Goal: Information Seeking & Learning: Learn about a topic

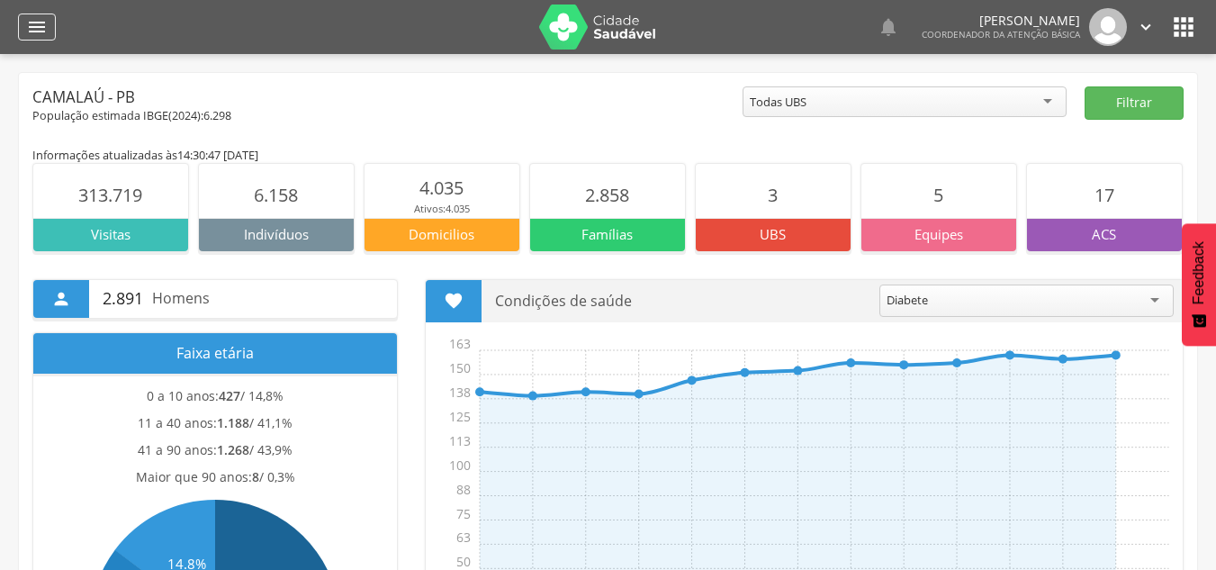
click at [25, 28] on div "" at bounding box center [37, 27] width 38 height 27
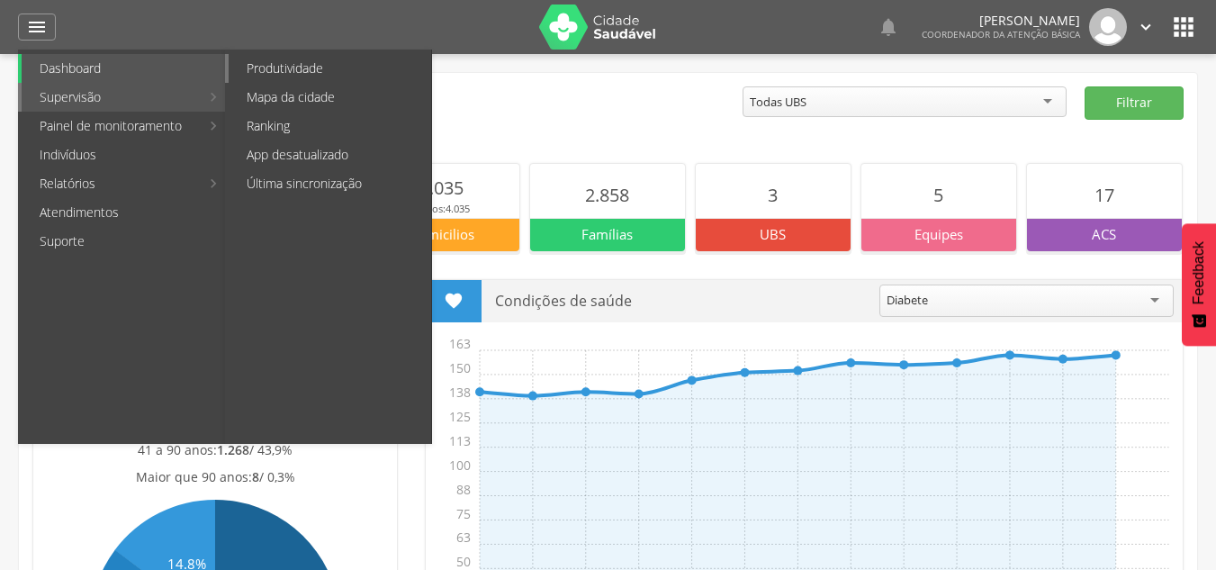
click at [303, 59] on link "Produtividade" at bounding box center [330, 68] width 203 height 29
type input "**********"
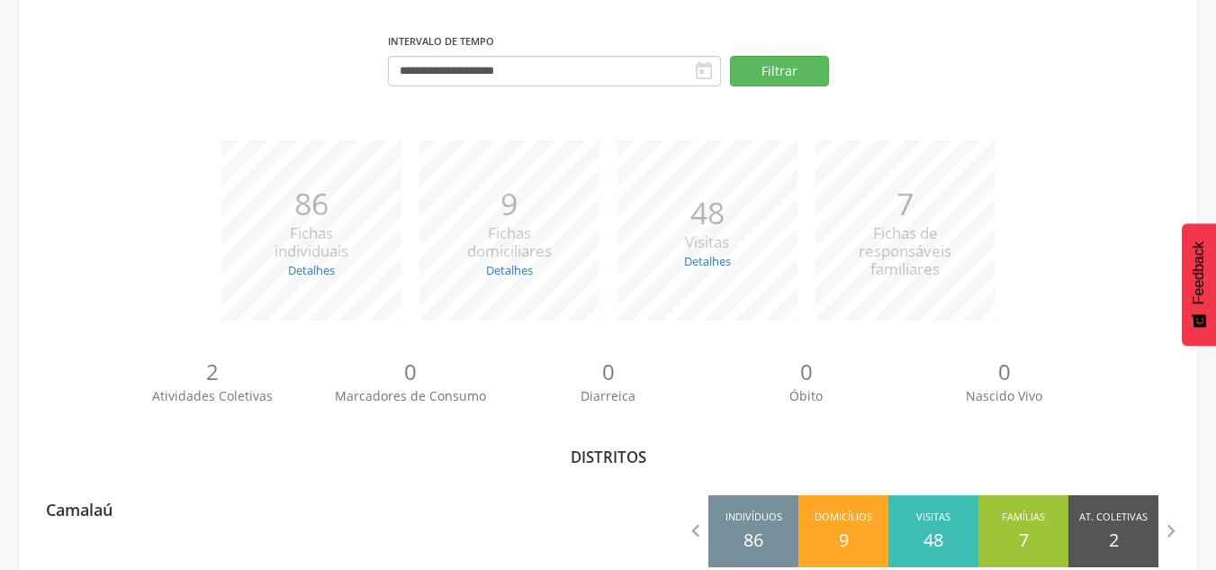
scroll to position [175, 0]
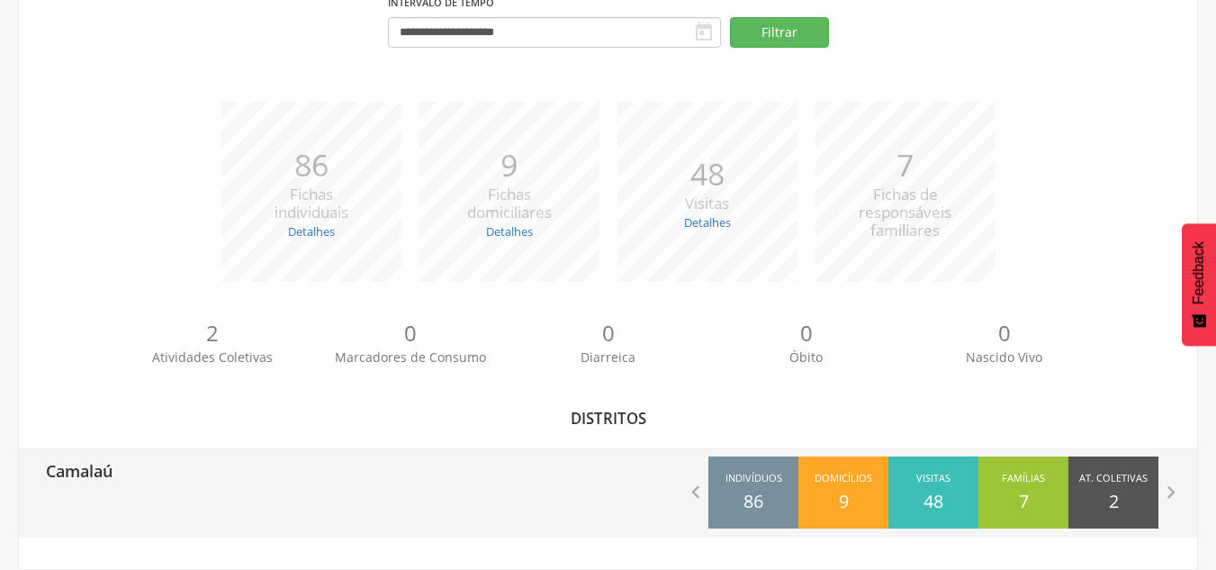
click at [365, 449] on div "Camalaú" at bounding box center [314, 469] width 590 height 45
type input "**********"
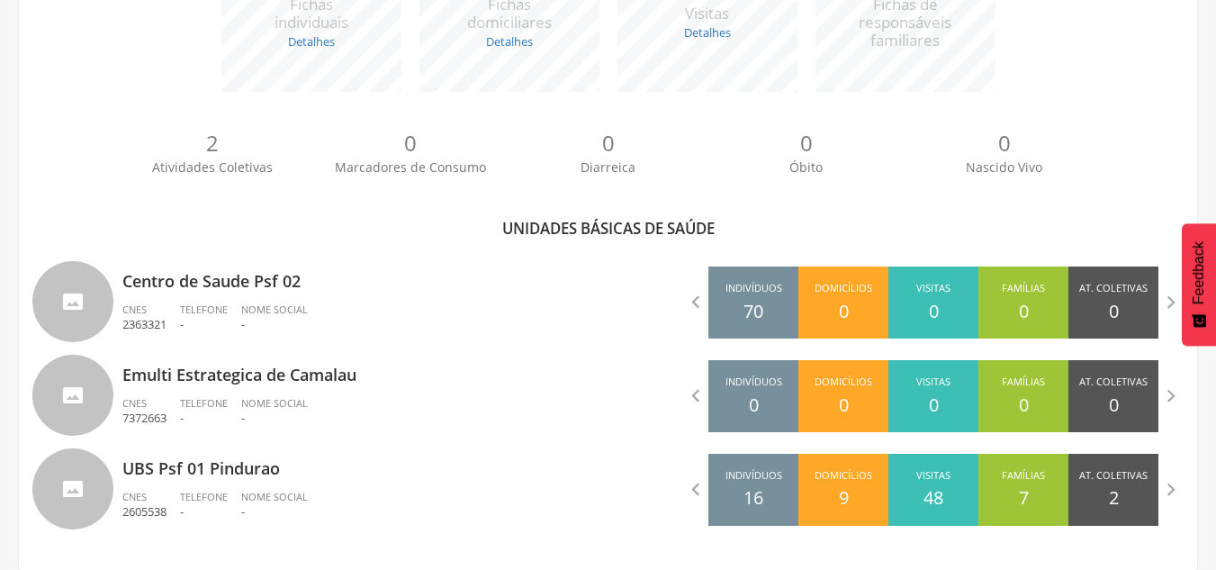
scroll to position [373, 0]
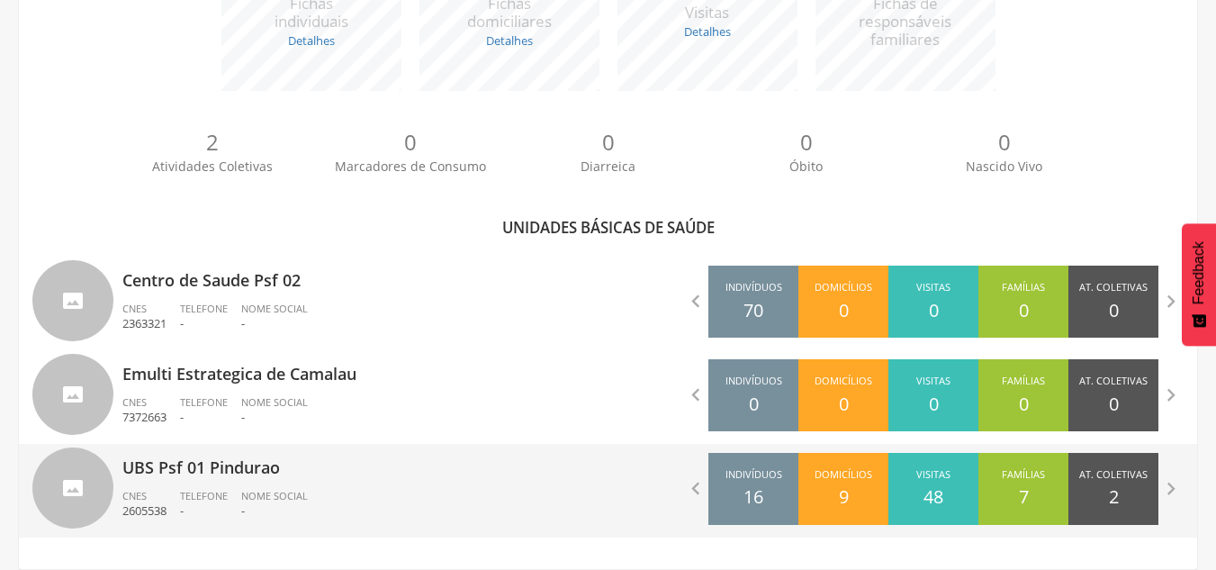
click at [456, 472] on p "UBS Psf 01 Pindurao" at bounding box center [358, 462] width 473 height 36
type input "**********"
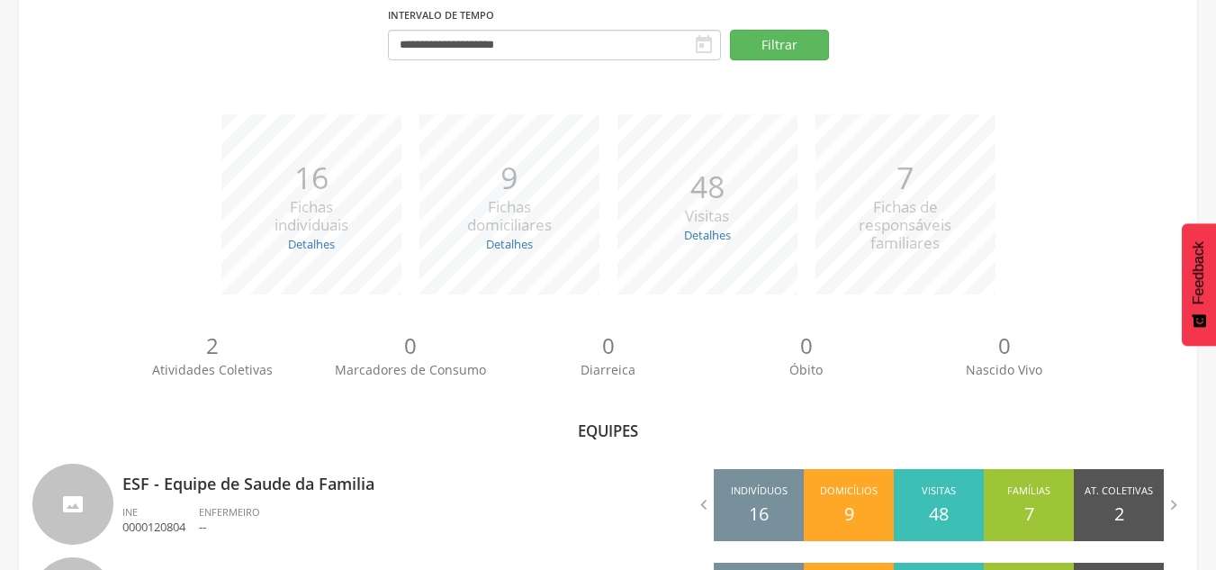
scroll to position [279, 0]
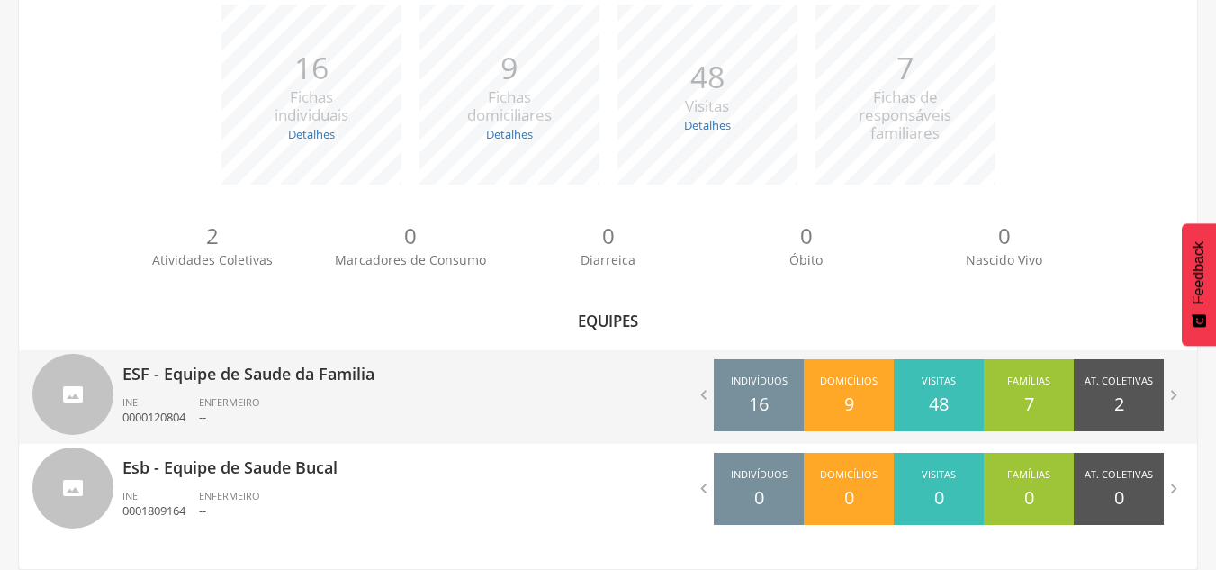
click at [463, 383] on p "ESF - Equipe de Saude da Familia" at bounding box center [358, 368] width 473 height 36
type input "**********"
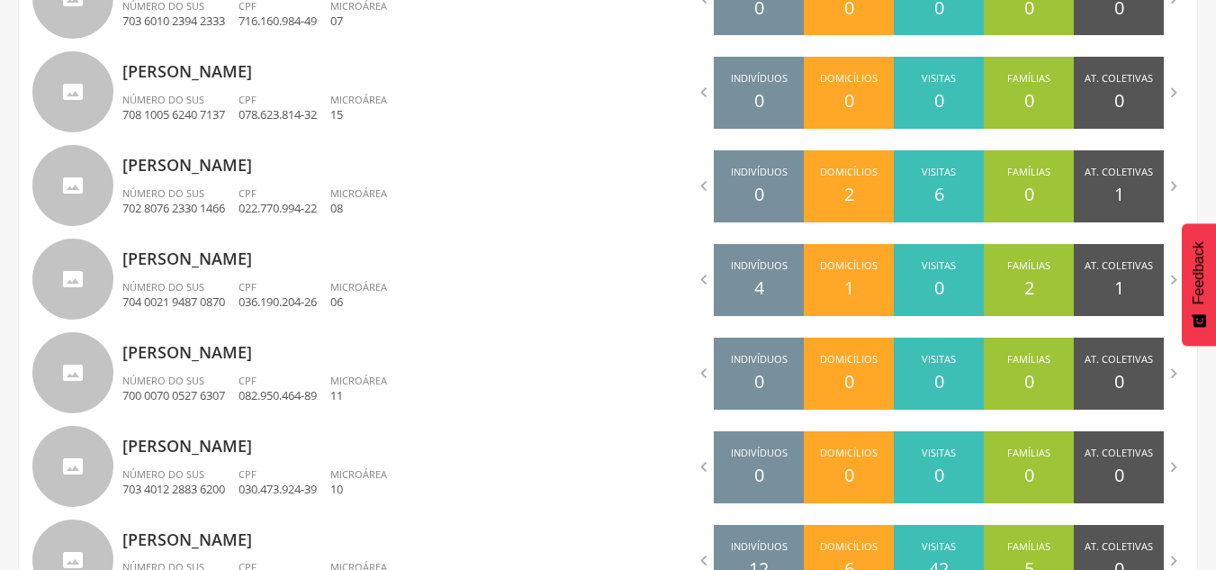
scroll to position [866, 0]
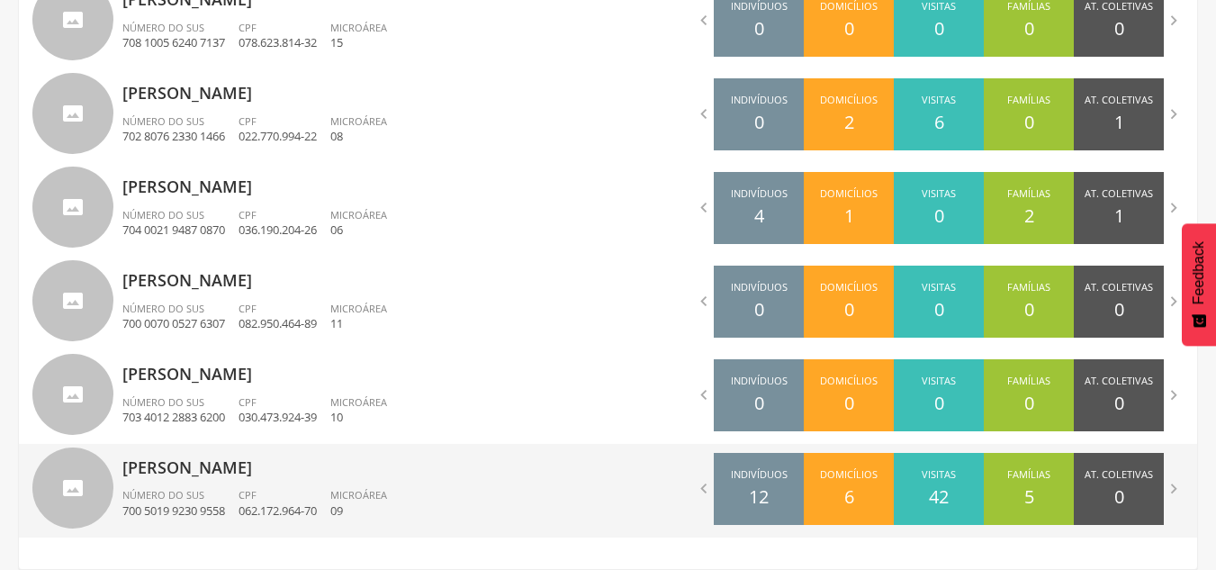
click at [399, 478] on p "[PERSON_NAME]" at bounding box center [358, 462] width 473 height 36
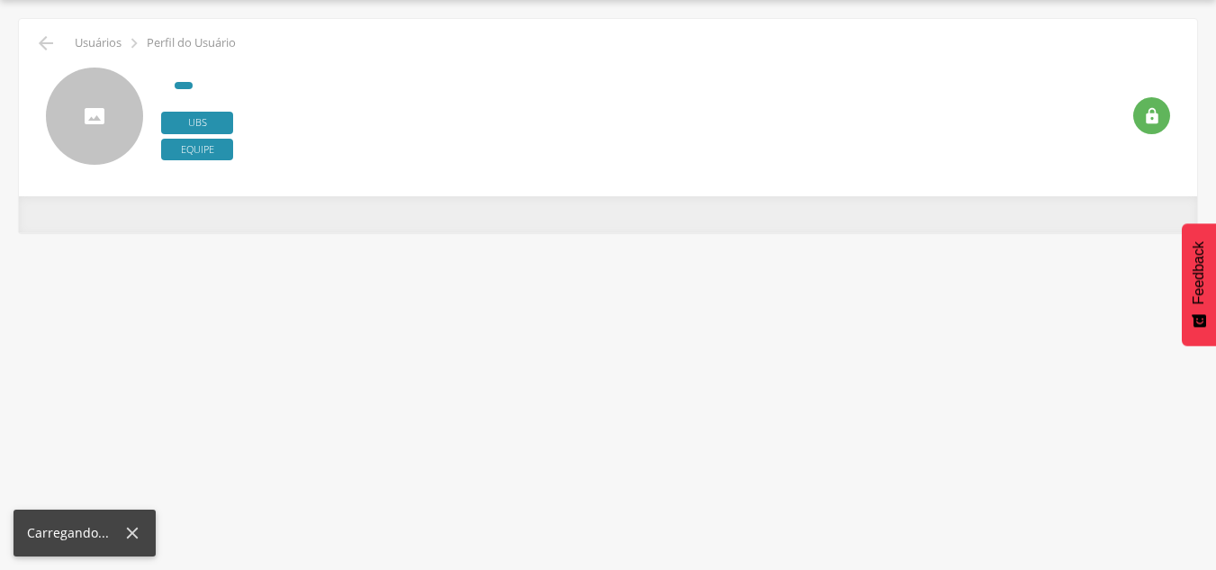
type input "**********"
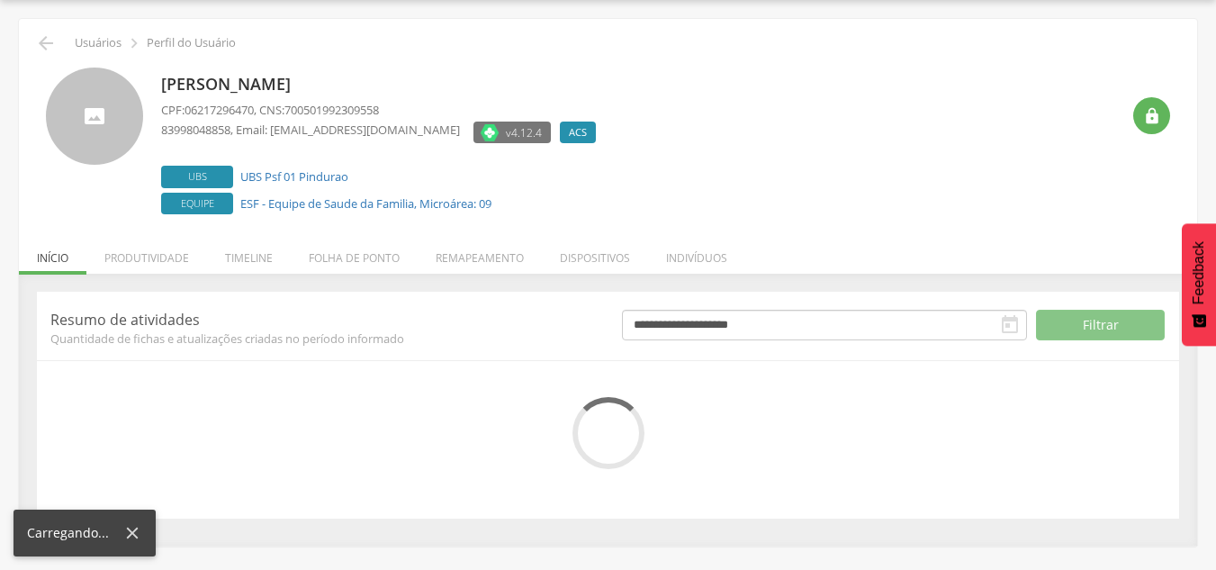
scroll to position [197, 0]
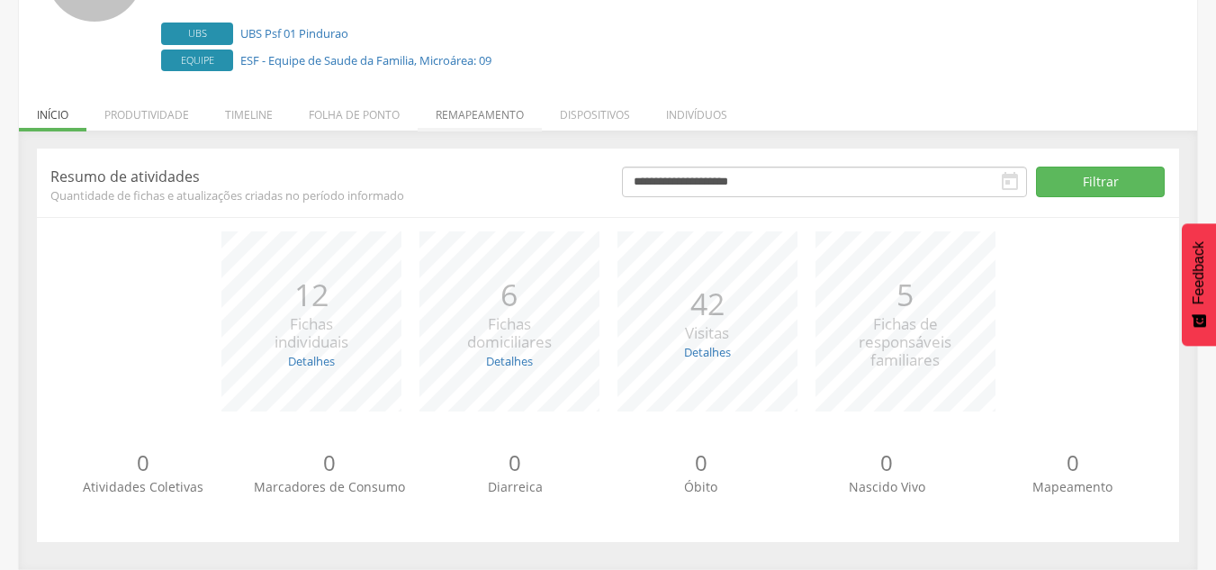
click at [496, 111] on li "Remapeamento" at bounding box center [480, 110] width 124 height 42
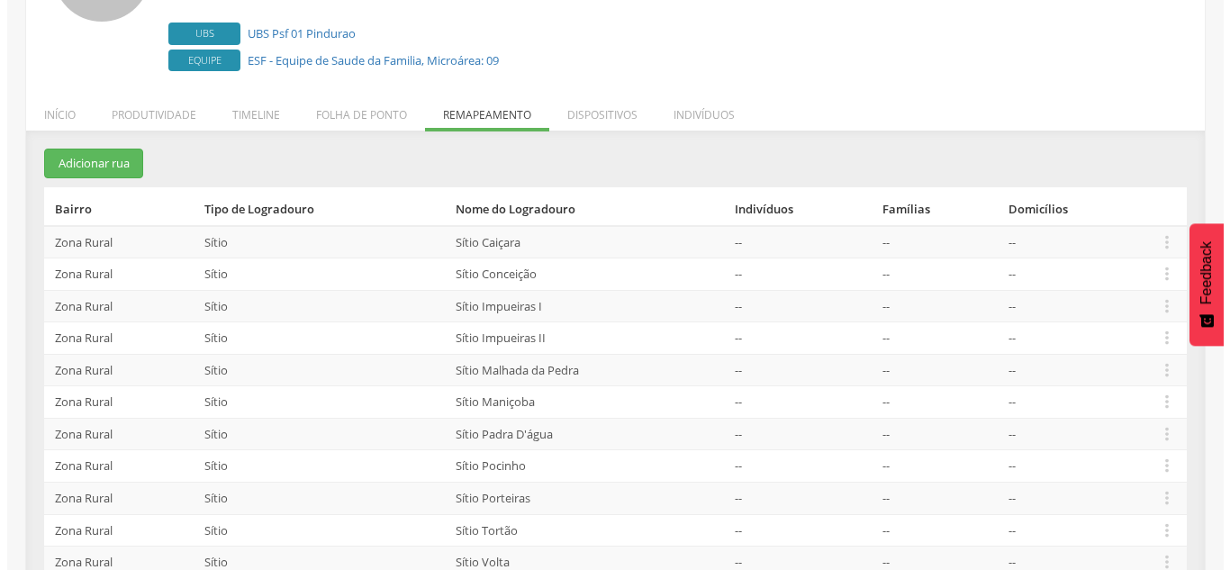
scroll to position [267, 0]
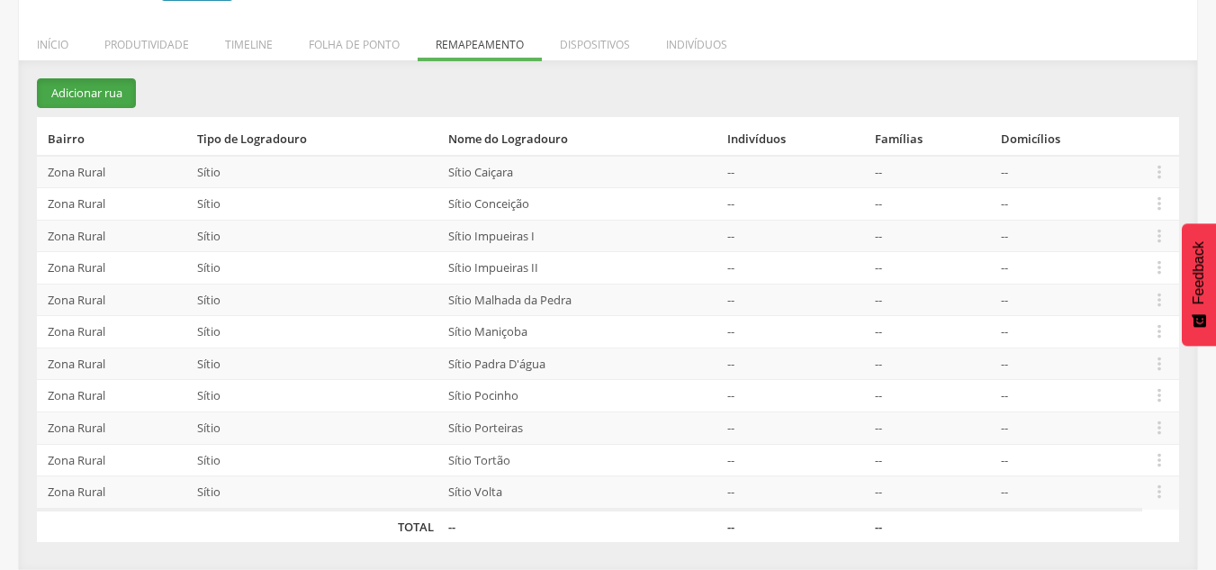
click at [88, 89] on button "Adicionar rua" at bounding box center [86, 93] width 99 height 30
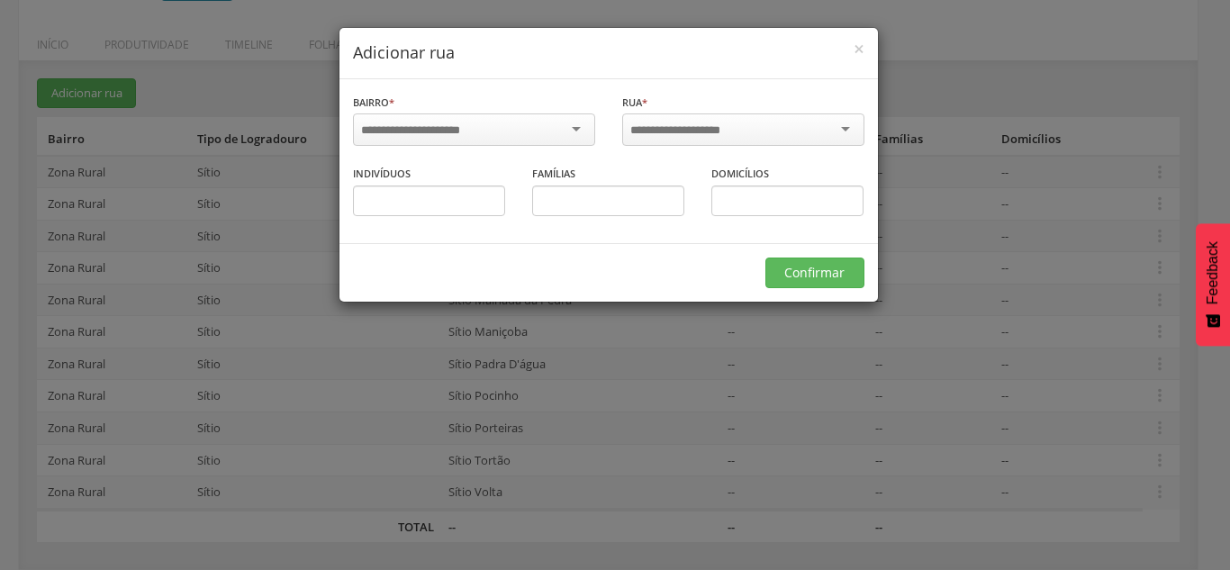
click at [420, 126] on input "select-one" at bounding box center [422, 130] width 122 height 16
click at [652, 134] on input "select-one" at bounding box center [687, 130] width 114 height 16
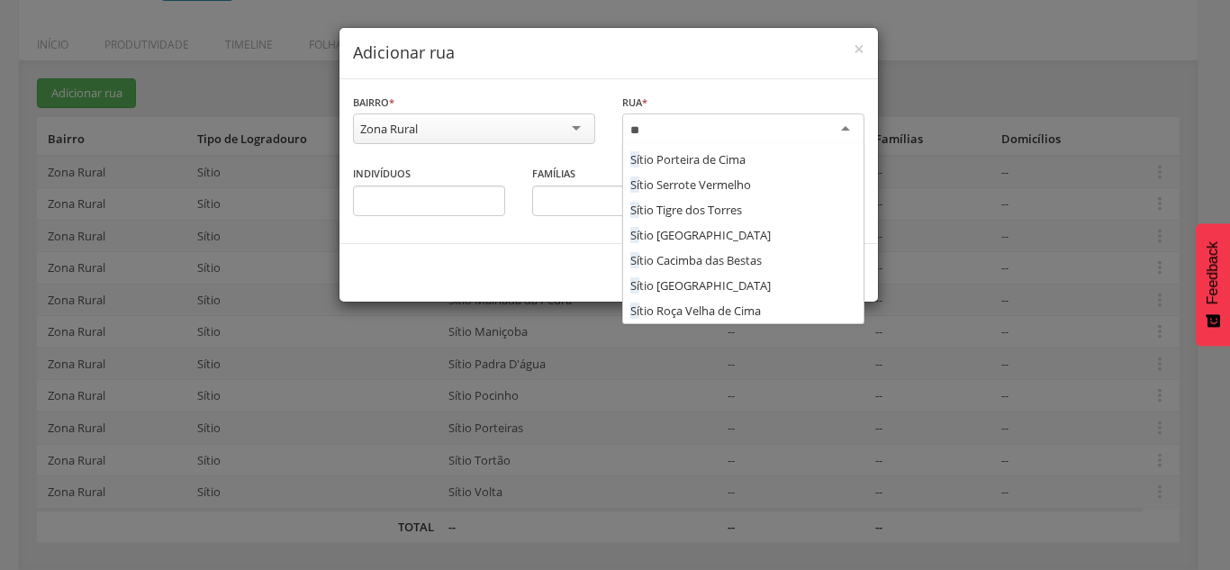
scroll to position [0, 0]
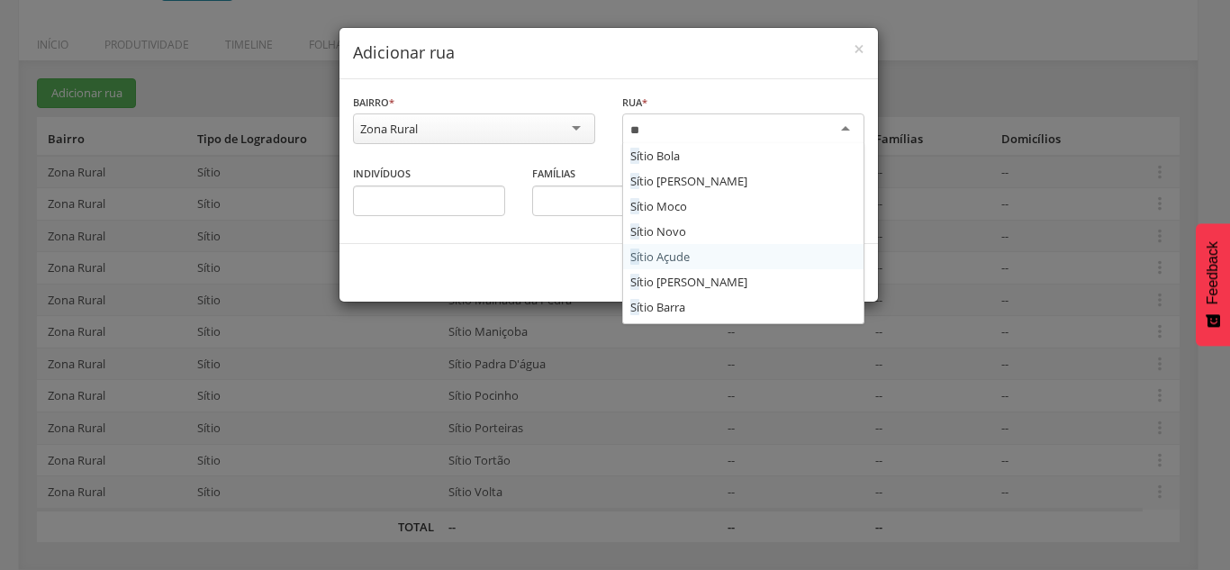
type input "*"
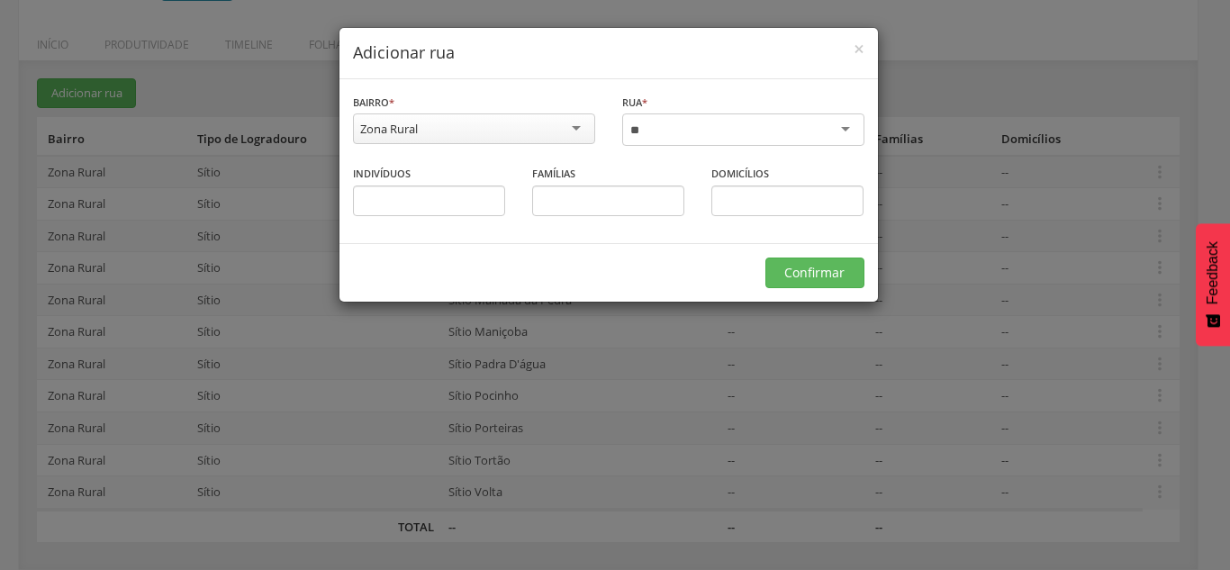
type input "*"
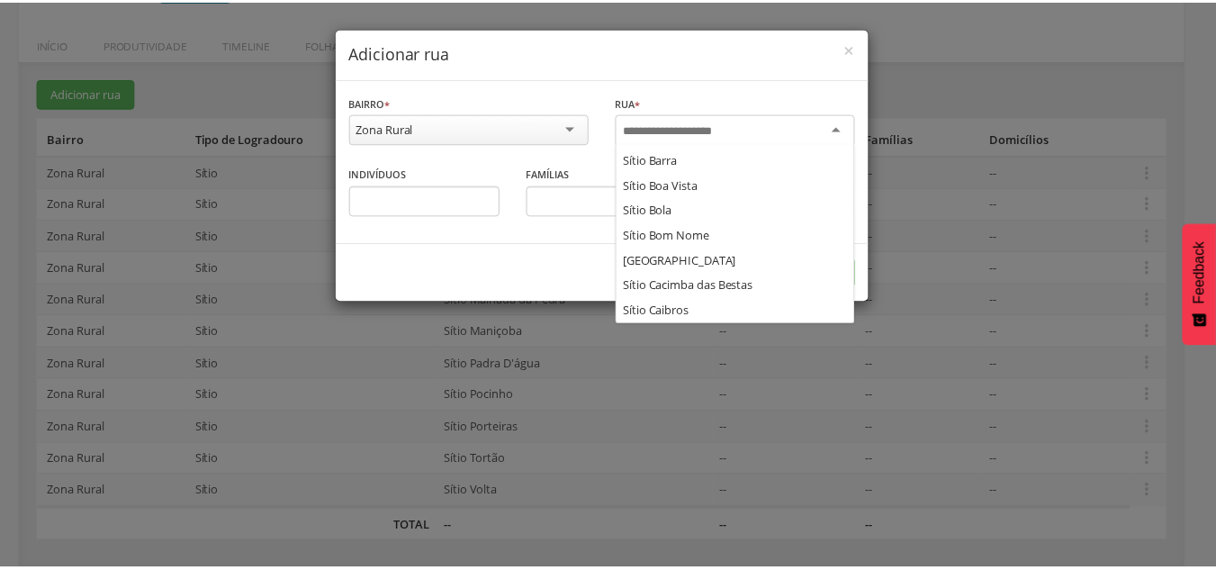
scroll to position [101, 0]
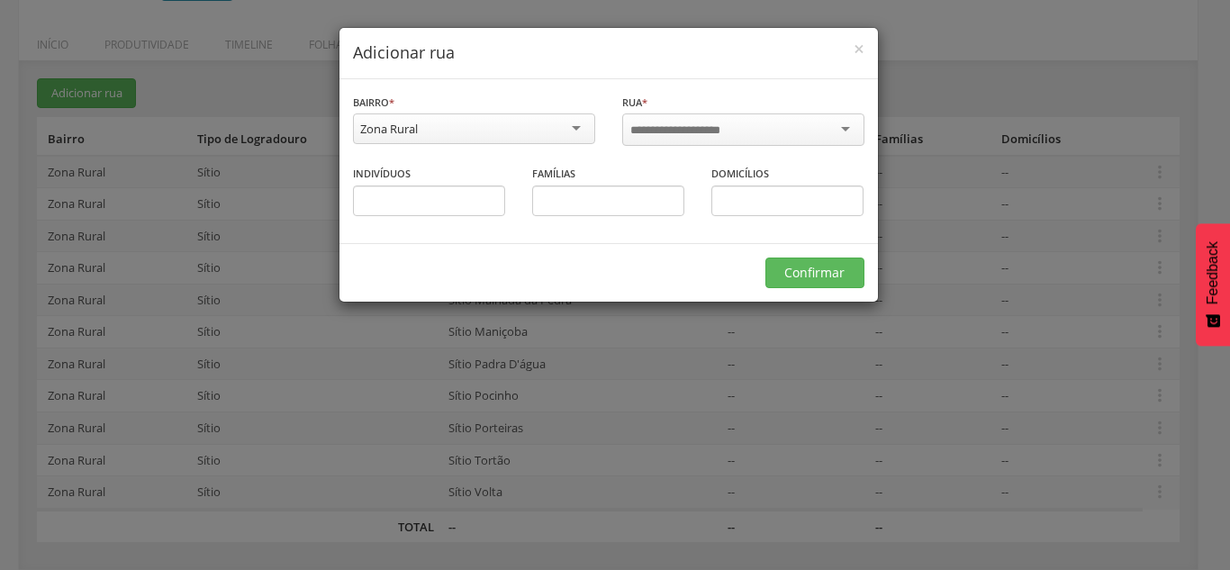
click at [576, 91] on div "**********" at bounding box center [608, 161] width 538 height 164
click at [862, 48] on span "×" at bounding box center [859, 48] width 11 height 25
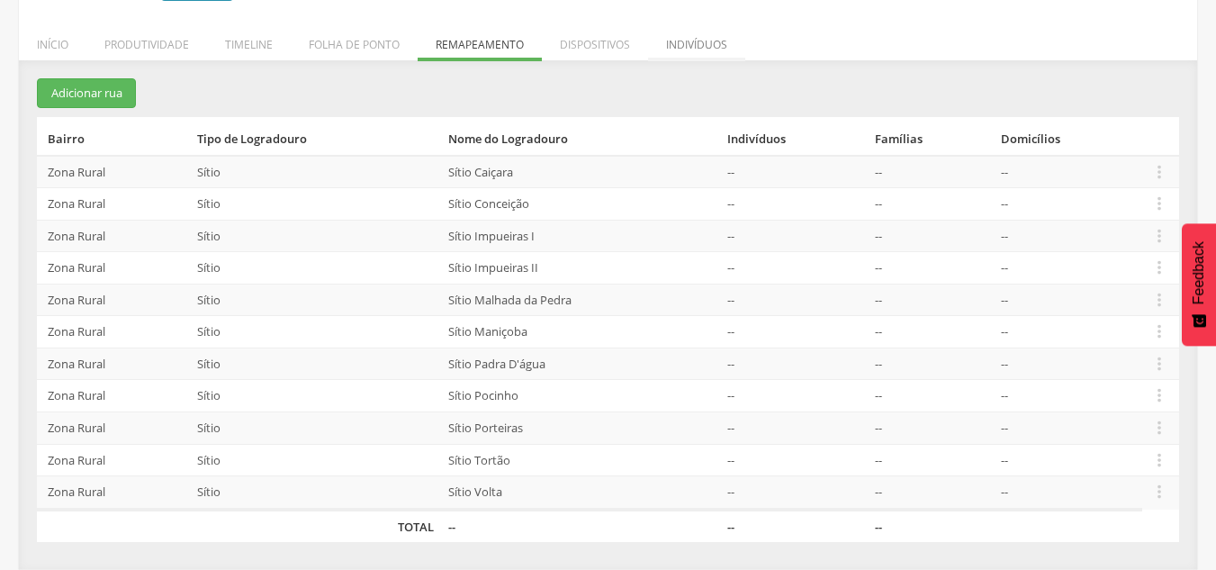
click at [706, 45] on li "Indivíduos" at bounding box center [696, 40] width 97 height 42
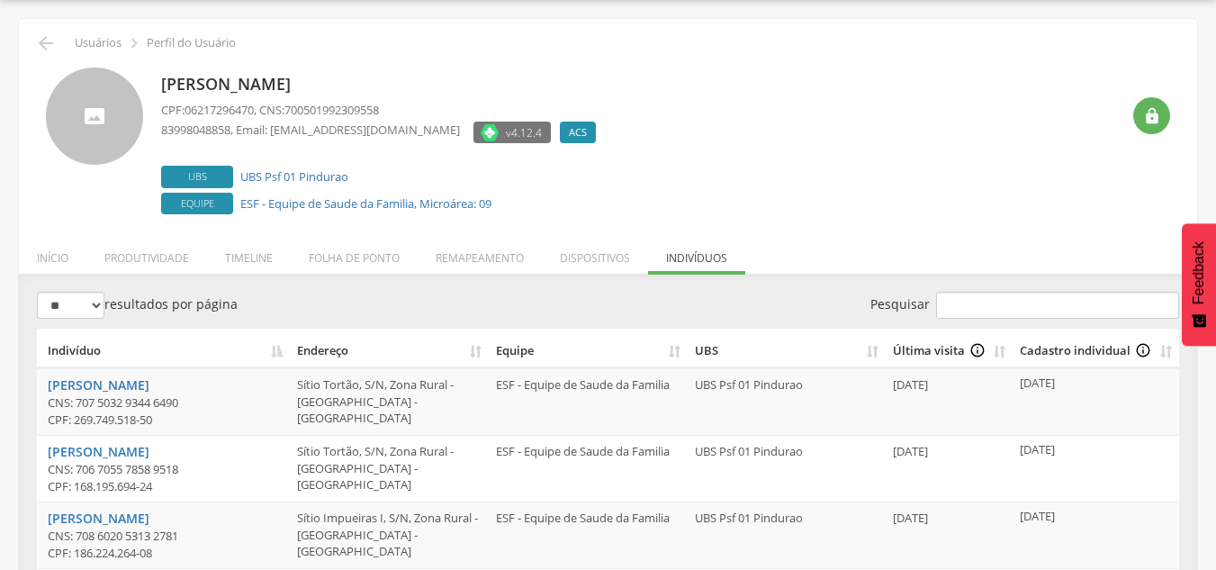
scroll to position [267, 0]
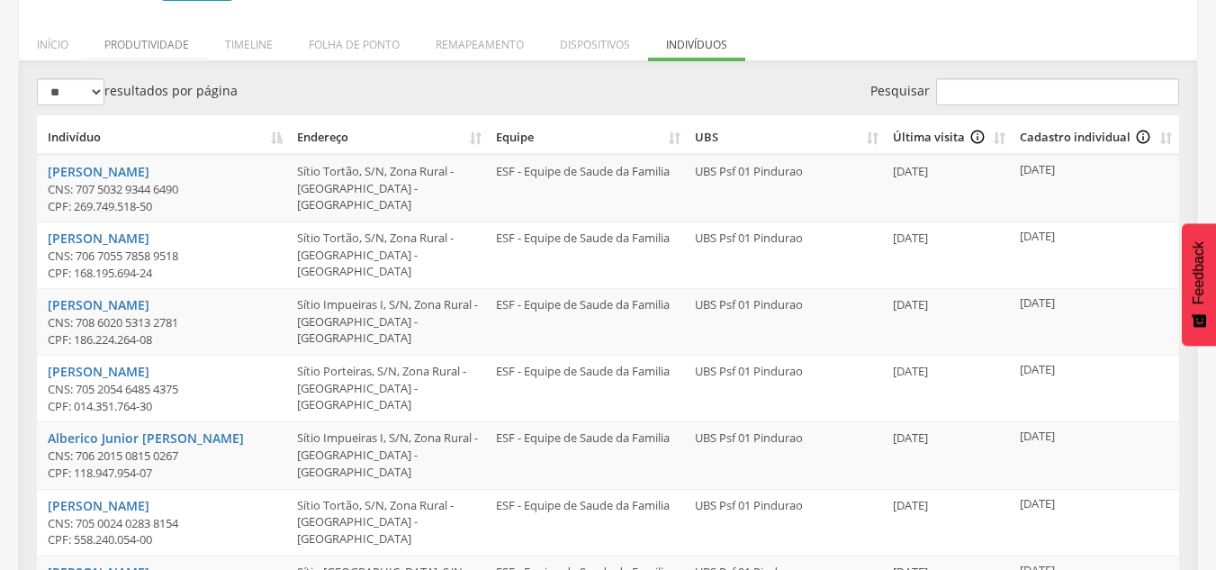
click at [157, 39] on li "Produtividade" at bounding box center [146, 40] width 121 height 42
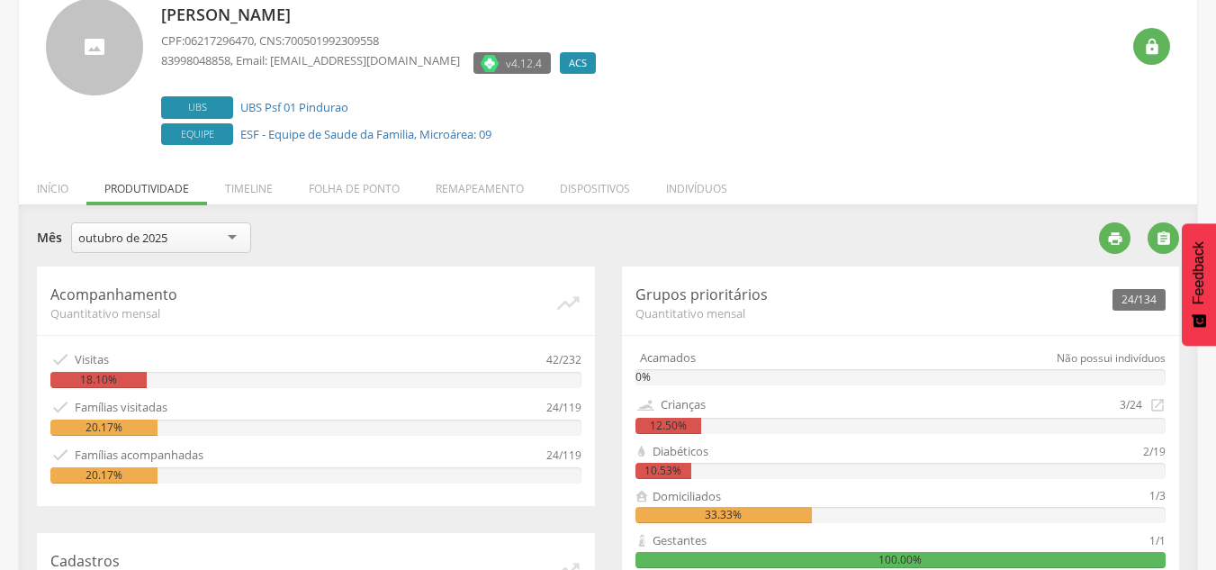
scroll to position [122, 0]
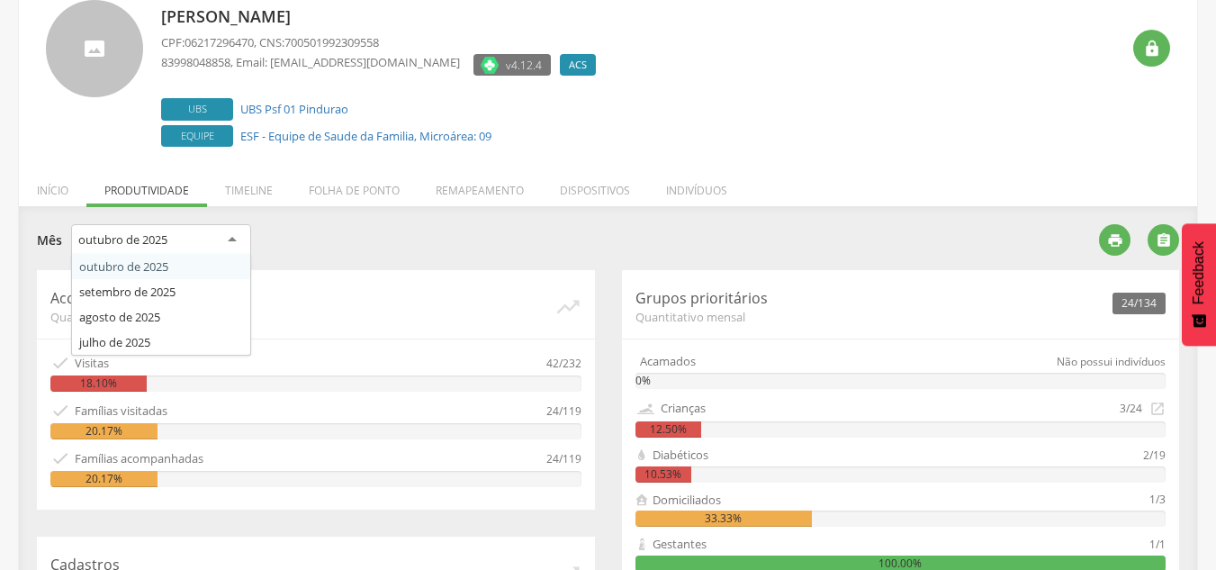
click at [205, 239] on div "outubro de 2025" at bounding box center [161, 240] width 180 height 32
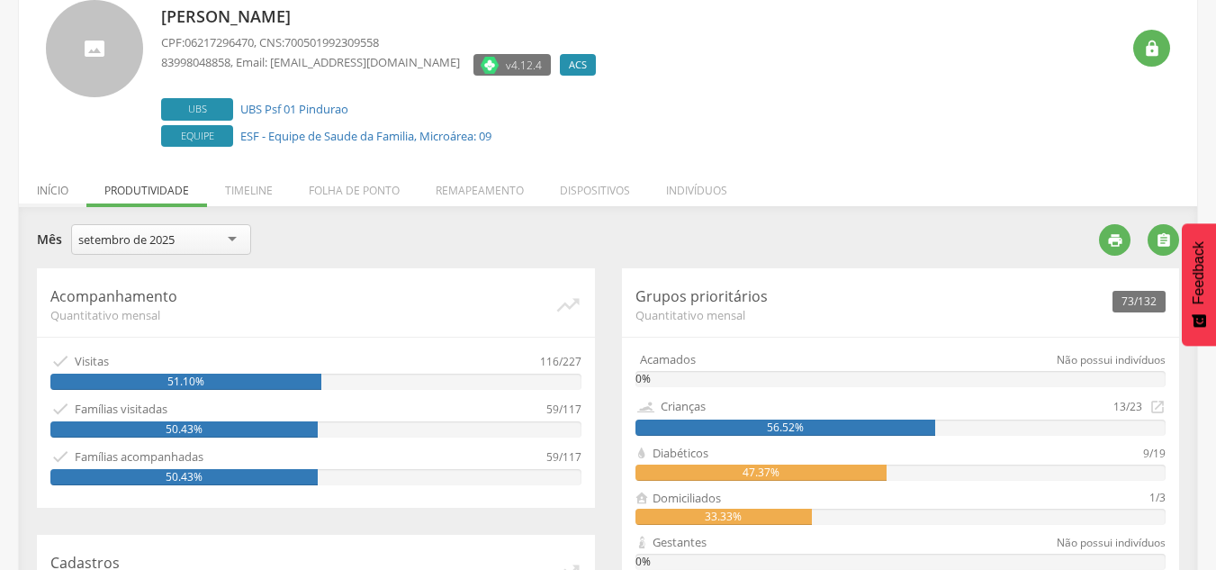
click at [70, 190] on li "Início" at bounding box center [53, 186] width 68 height 42
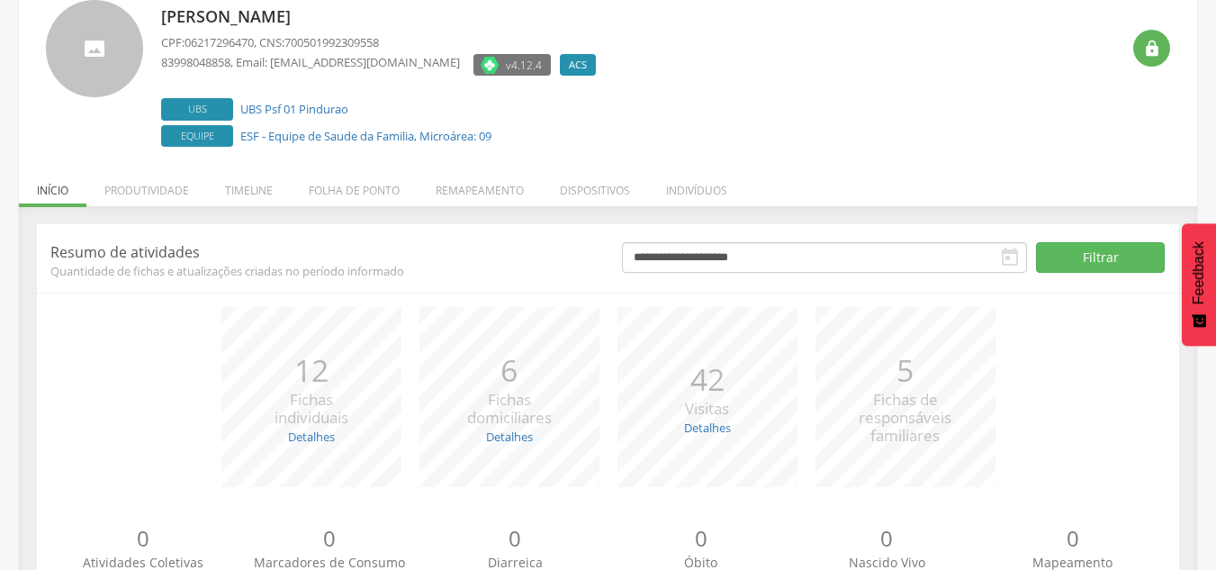
scroll to position [0, 0]
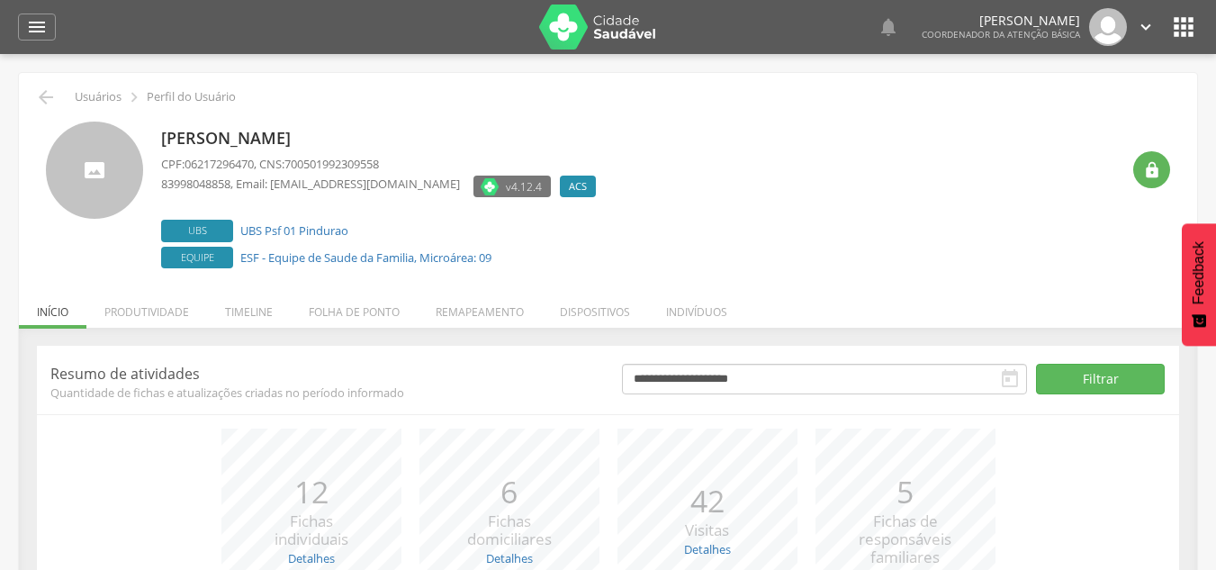
click at [1177, 29] on icon "" at bounding box center [1184, 27] width 29 height 29
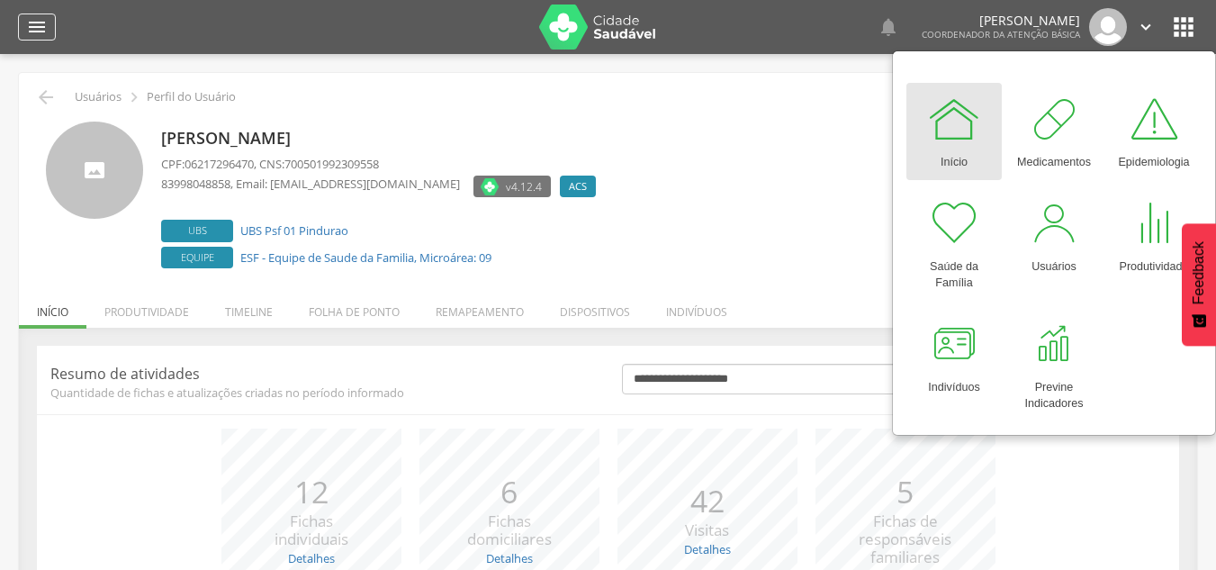
click at [40, 19] on icon "" at bounding box center [37, 27] width 22 height 22
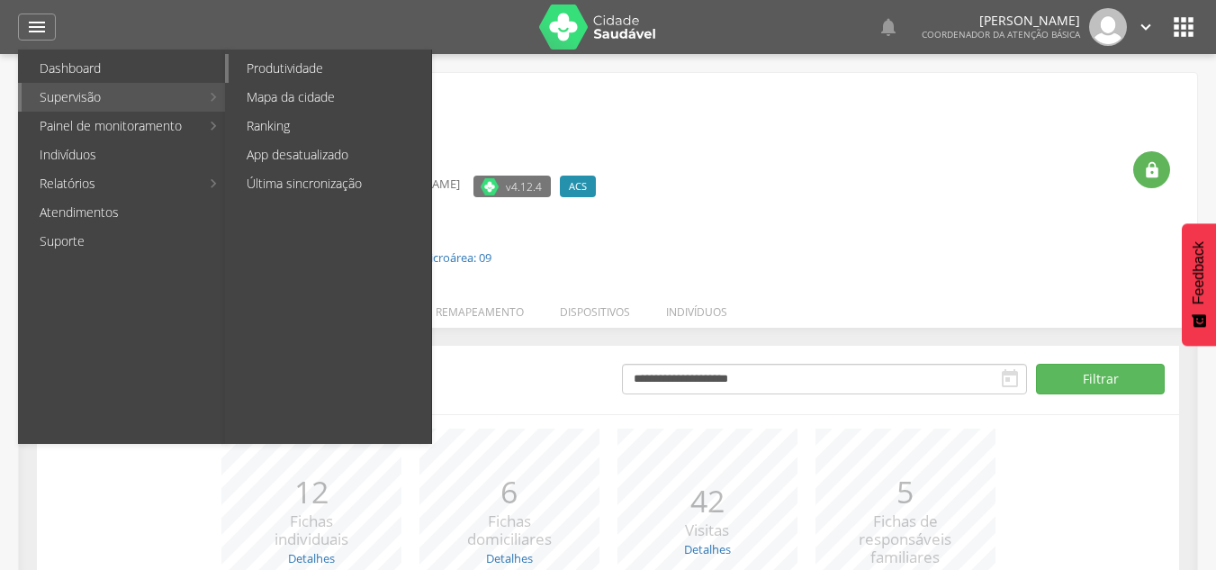
click at [277, 63] on link "Produtividade" at bounding box center [330, 68] width 203 height 29
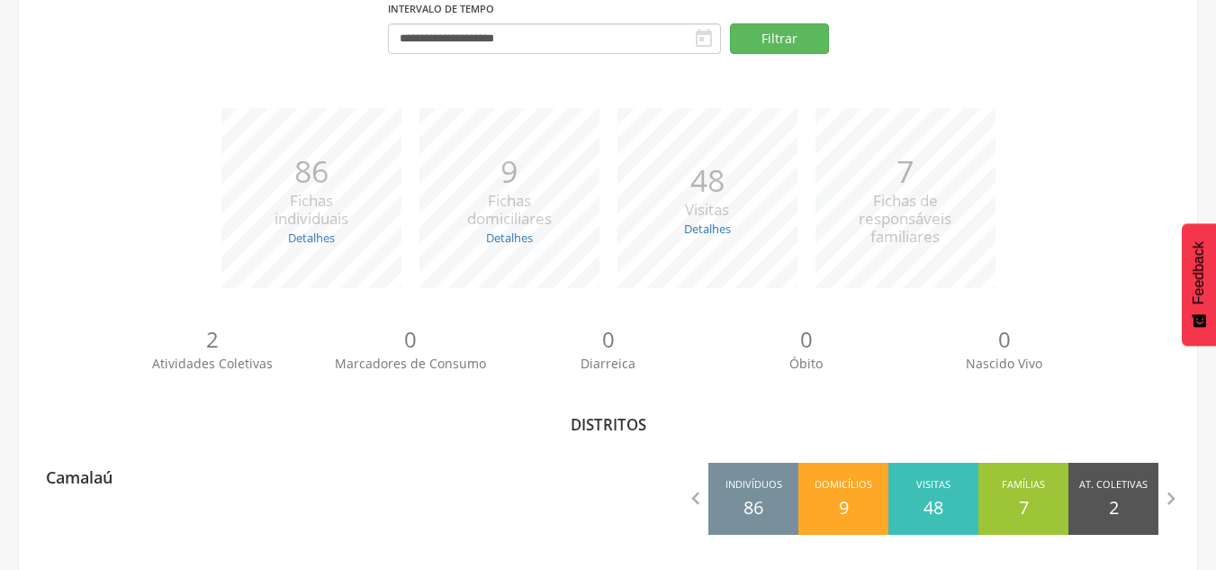
scroll to position [175, 0]
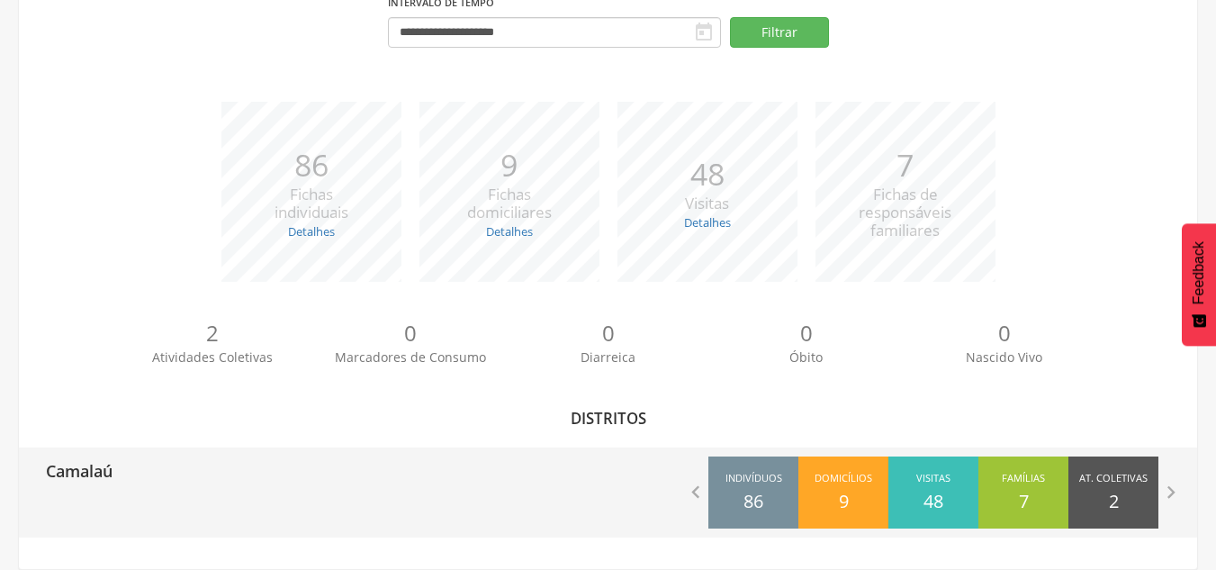
click at [483, 489] on div "Camalaú" at bounding box center [314, 469] width 590 height 45
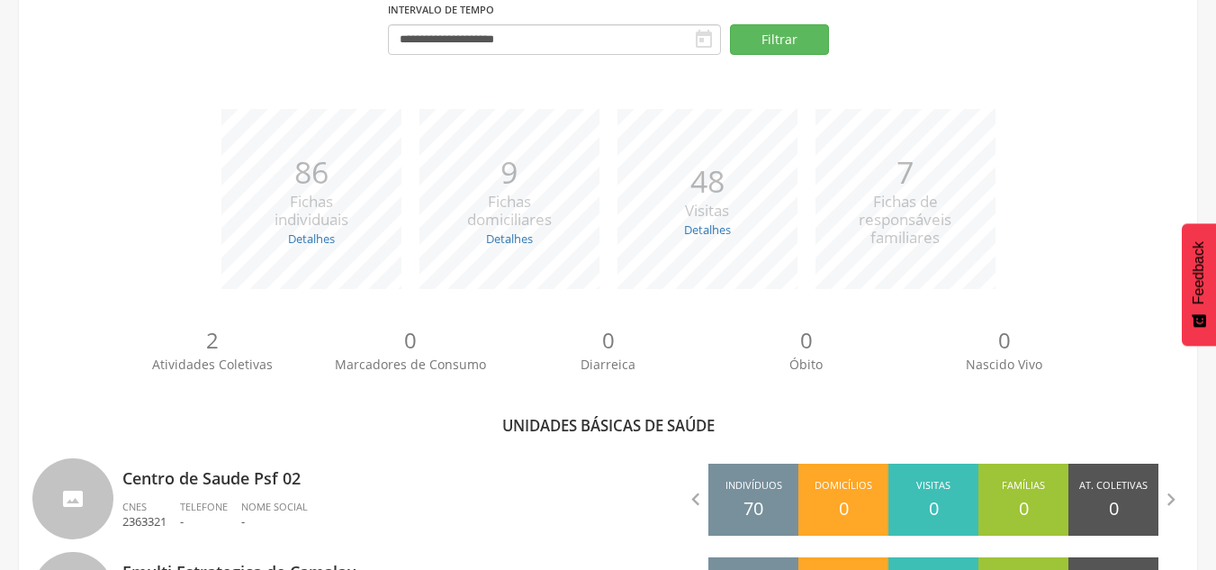
click at [483, 489] on p "Centro de Saude Psf 02" at bounding box center [358, 473] width 473 height 36
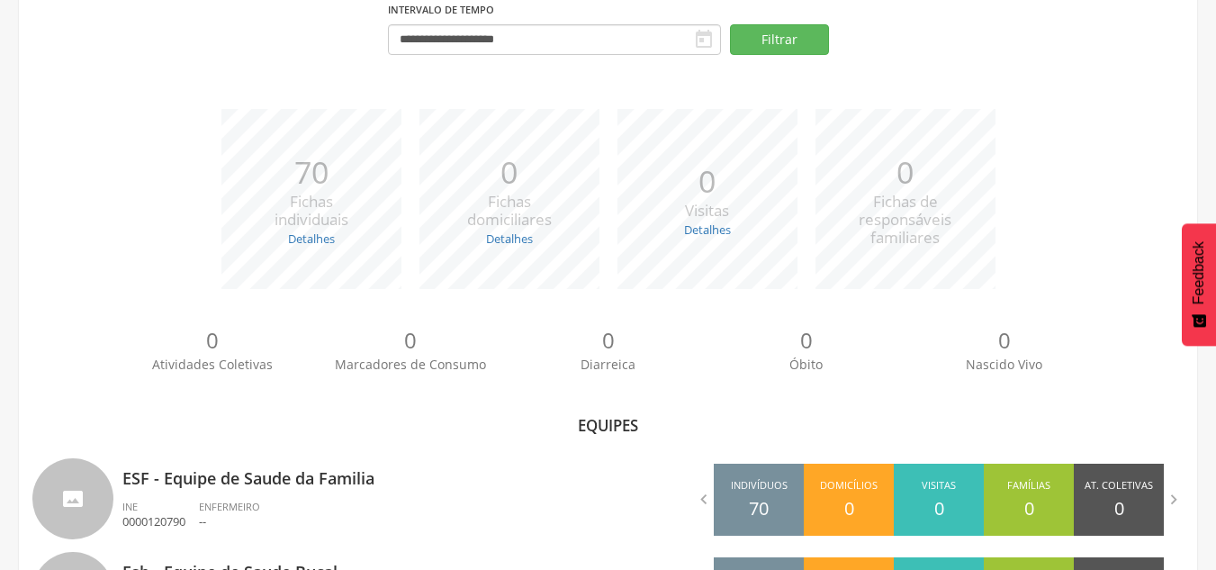
scroll to position [279, 0]
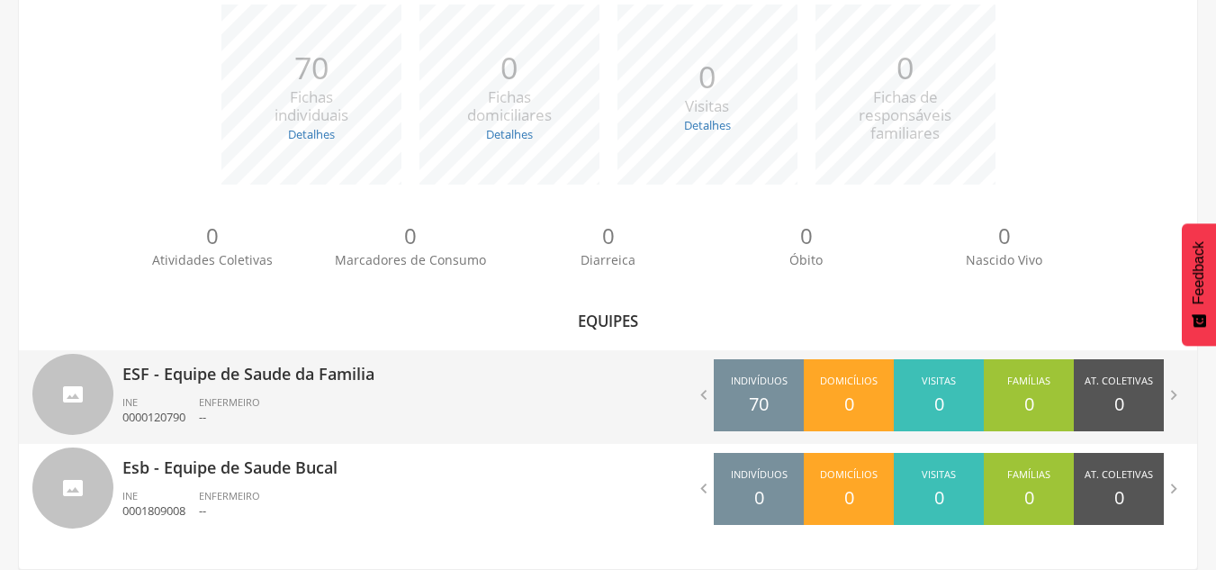
click at [498, 386] on div "ESF - Equipe de Saude da Familia INE 0000120790 ENFERMEIRO --" at bounding box center [358, 397] width 473 height 94
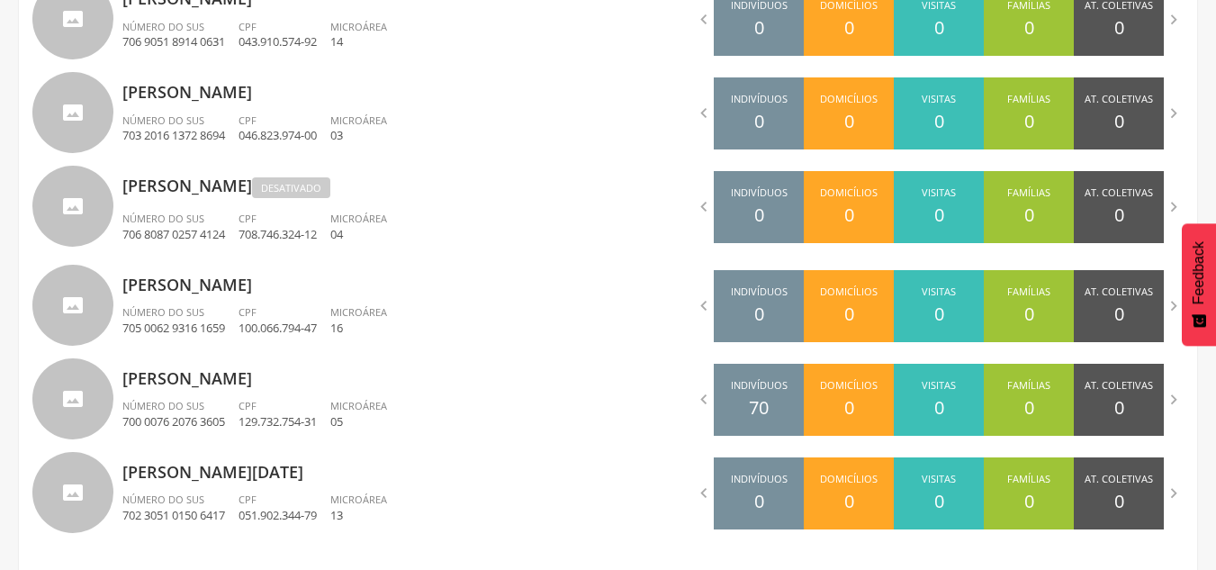
scroll to position [1158, 0]
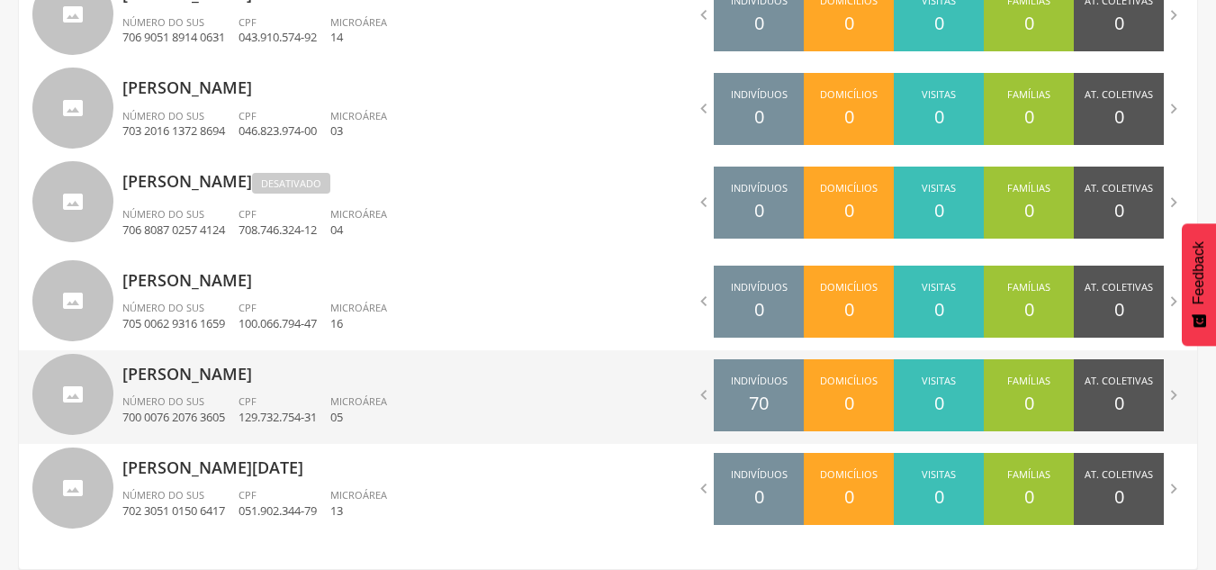
click at [276, 378] on p "[PERSON_NAME]" at bounding box center [358, 368] width 473 height 36
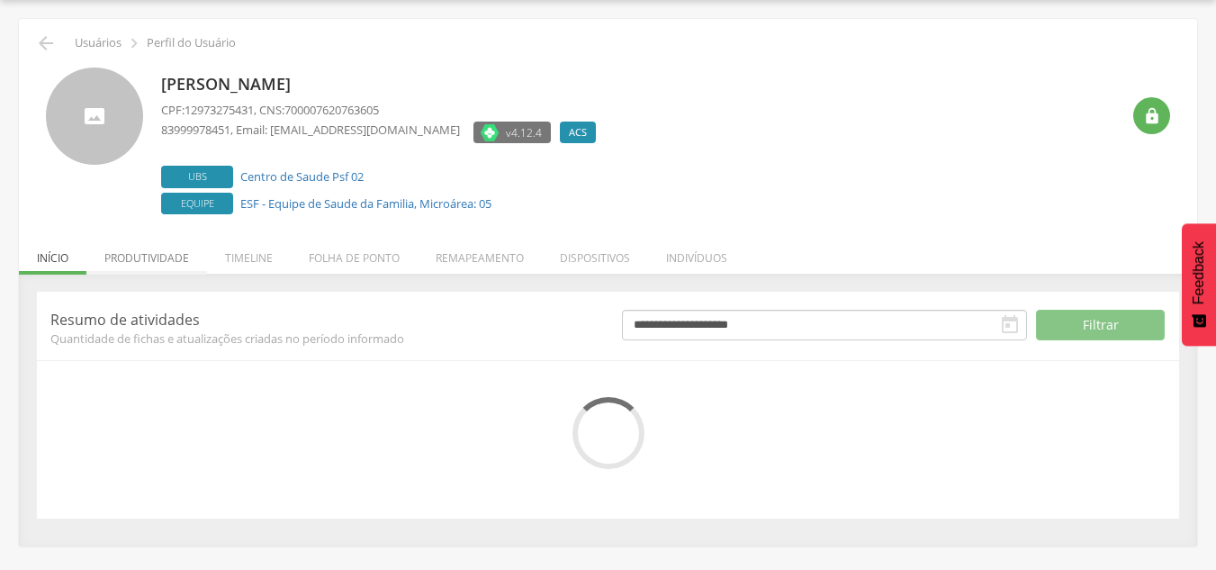
scroll to position [197, 0]
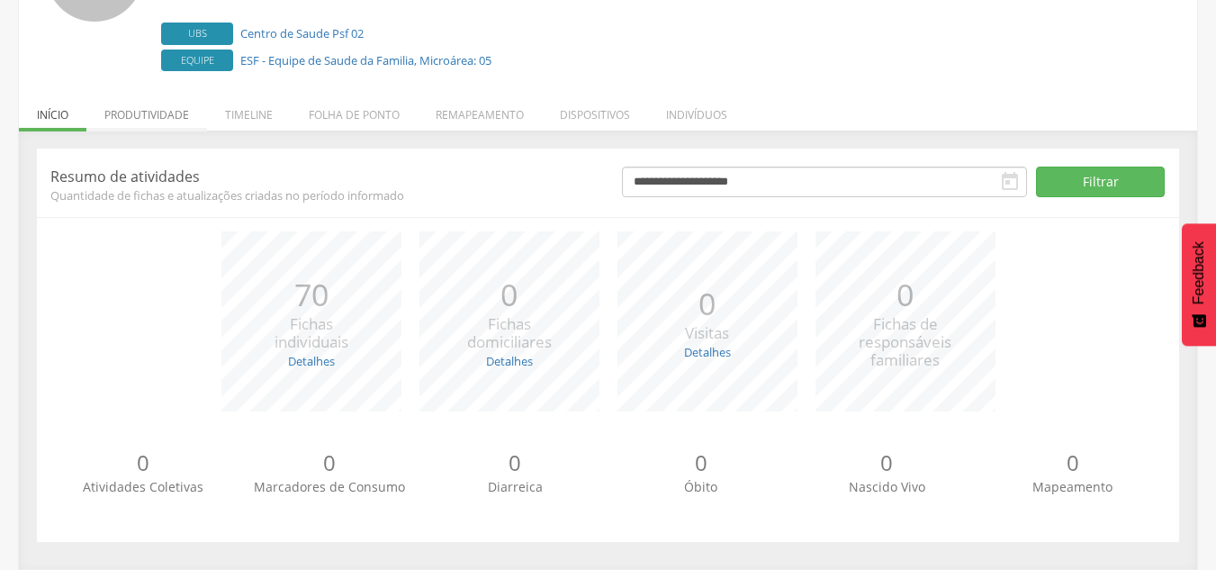
click at [145, 114] on li "Produtividade" at bounding box center [146, 110] width 121 height 42
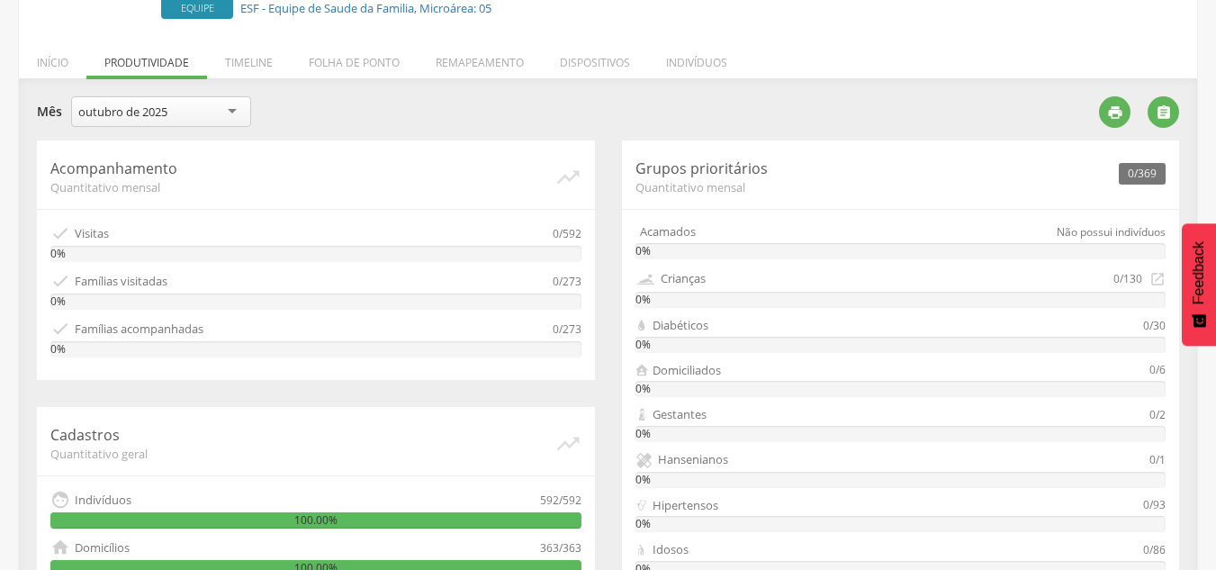
scroll to position [255, 0]
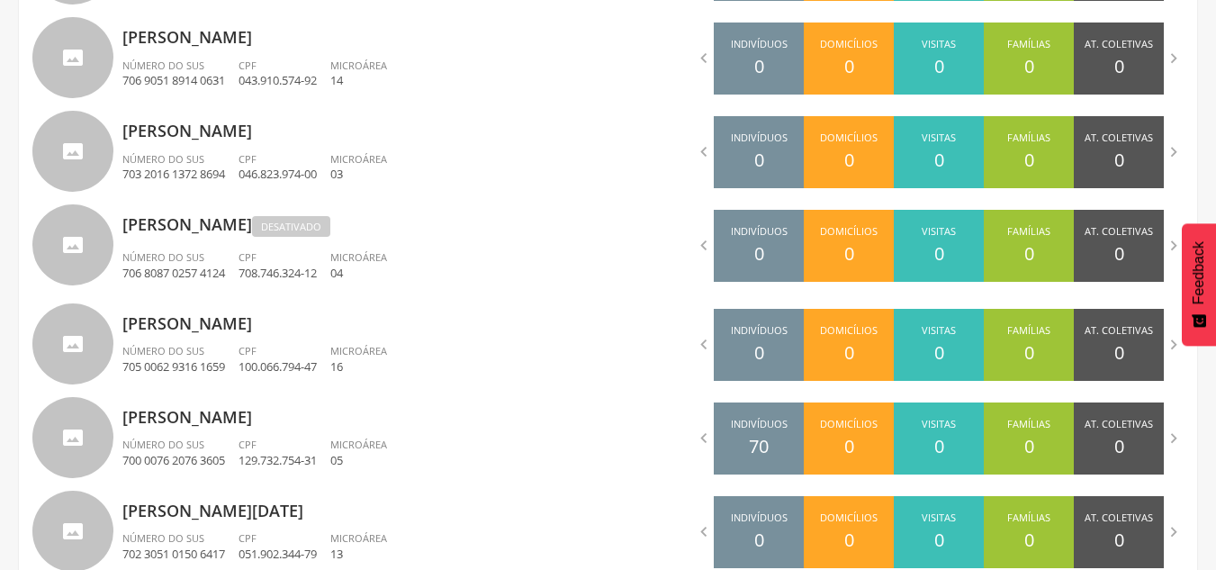
scroll to position [1158, 0]
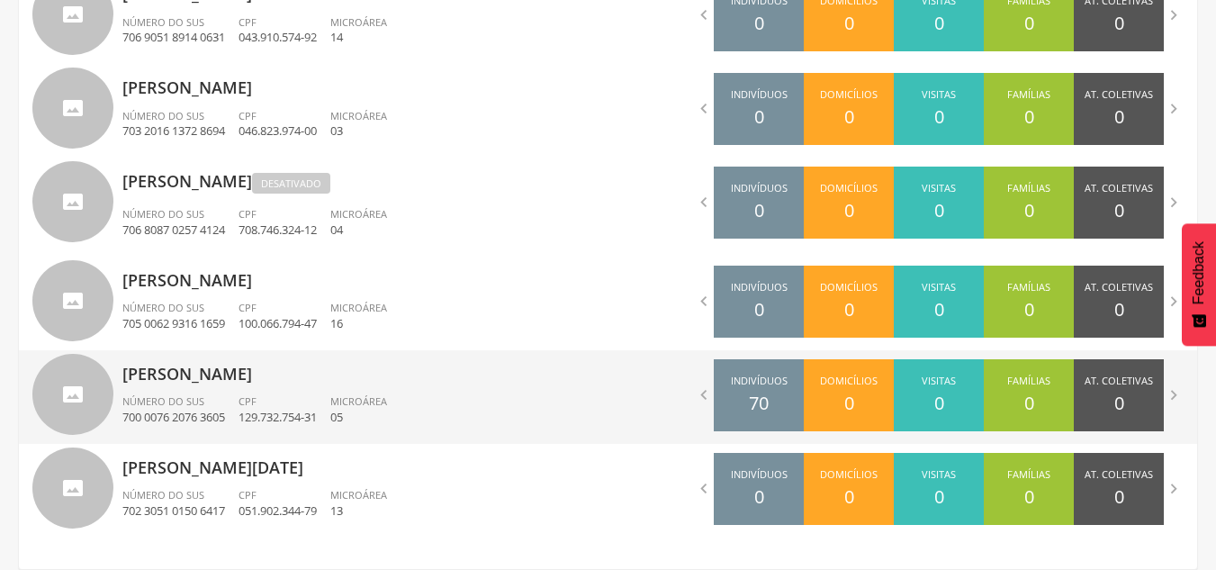
click at [760, 384] on span "Indivíduos" at bounding box center [759, 383] width 57 height 18
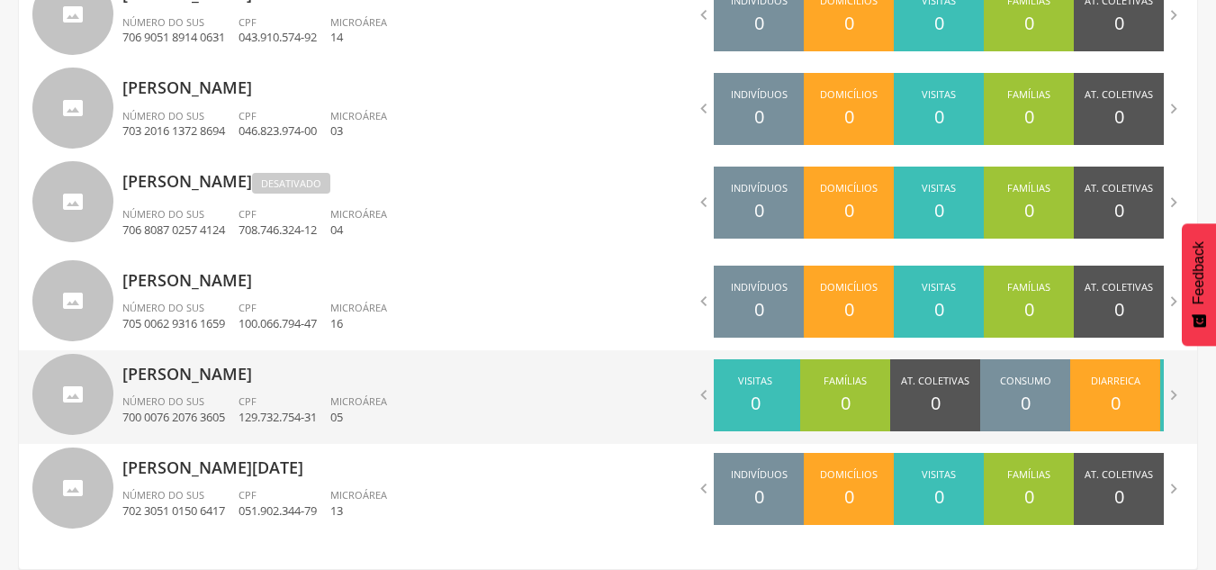
drag, startPoint x: 760, startPoint y: 384, endPoint x: 563, endPoint y: 437, distance: 204.2
click at [563, 437] on div "[PERSON_NAME] Número do SUS 700 0076 2076 3605 CPF 129.732.754-31 Microárea 05 …" at bounding box center [608, 397] width 1179 height 94
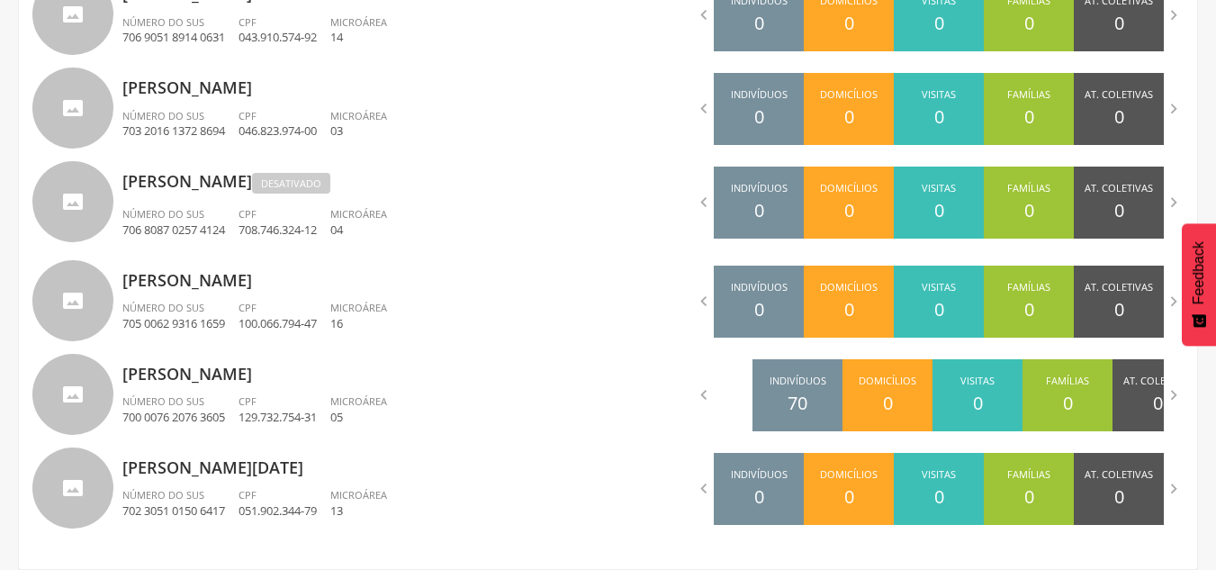
drag, startPoint x: 920, startPoint y: 376, endPoint x: 1229, endPoint y: 365, distance: 309.0
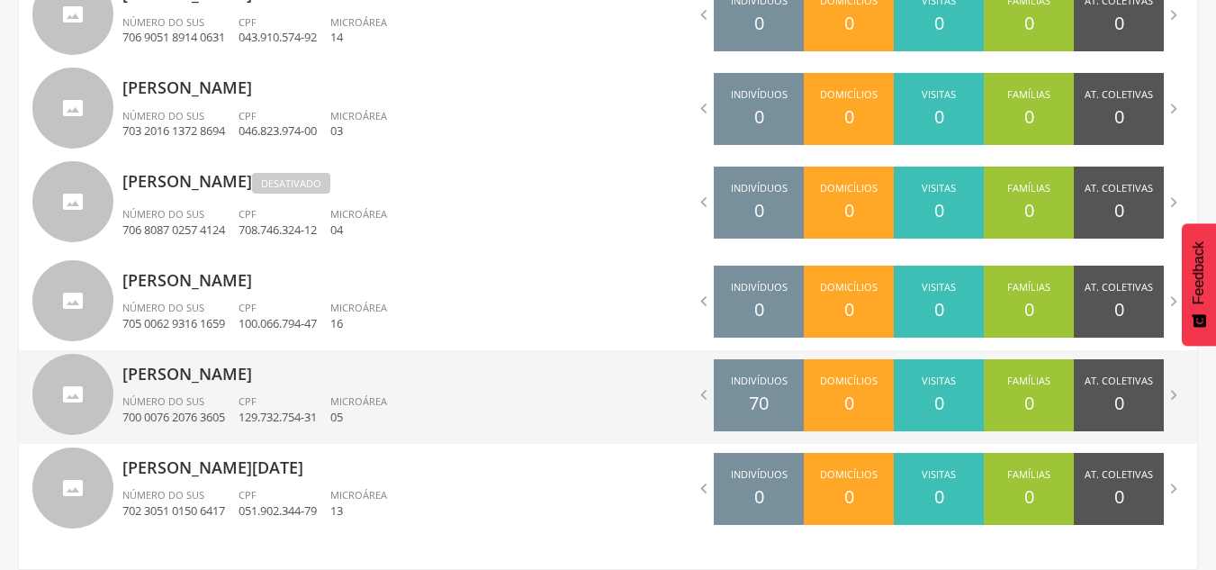
click at [396, 392] on div "[PERSON_NAME] Número do SUS 700 0076 2076 3605 CPF 129.732.754-31 Microárea 05" at bounding box center [358, 397] width 473 height 94
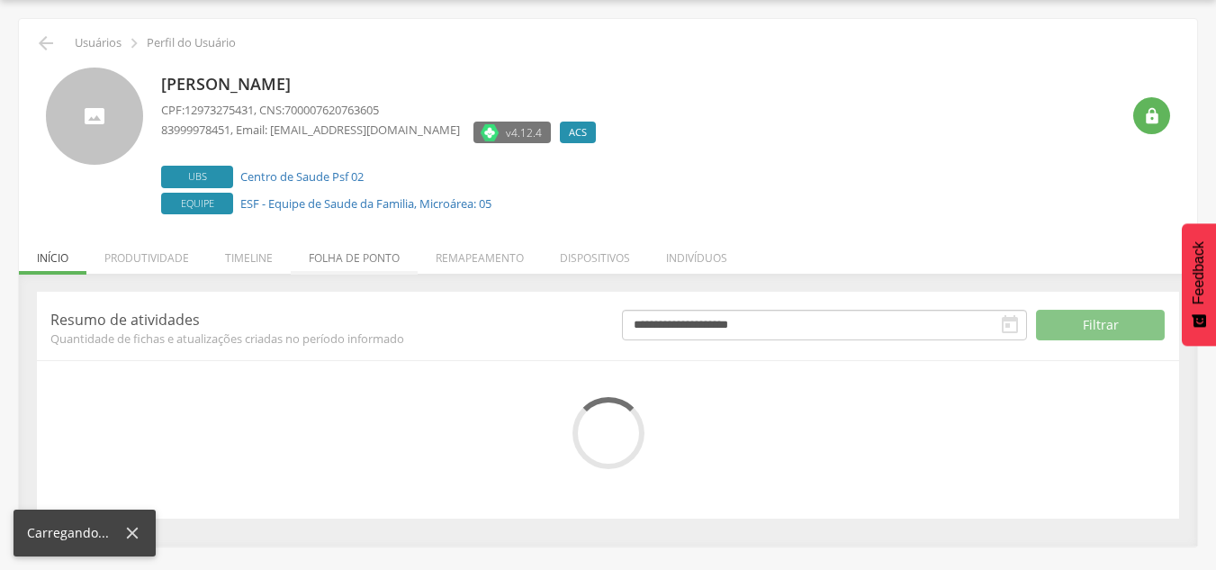
scroll to position [197, 0]
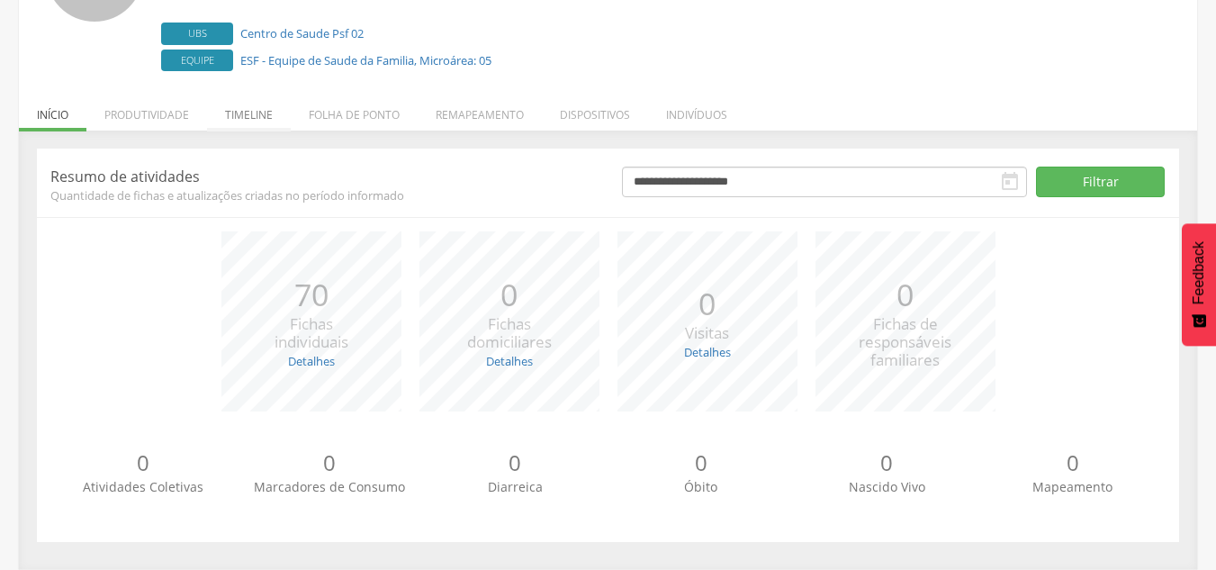
click at [281, 109] on li "Timeline" at bounding box center [249, 110] width 84 height 42
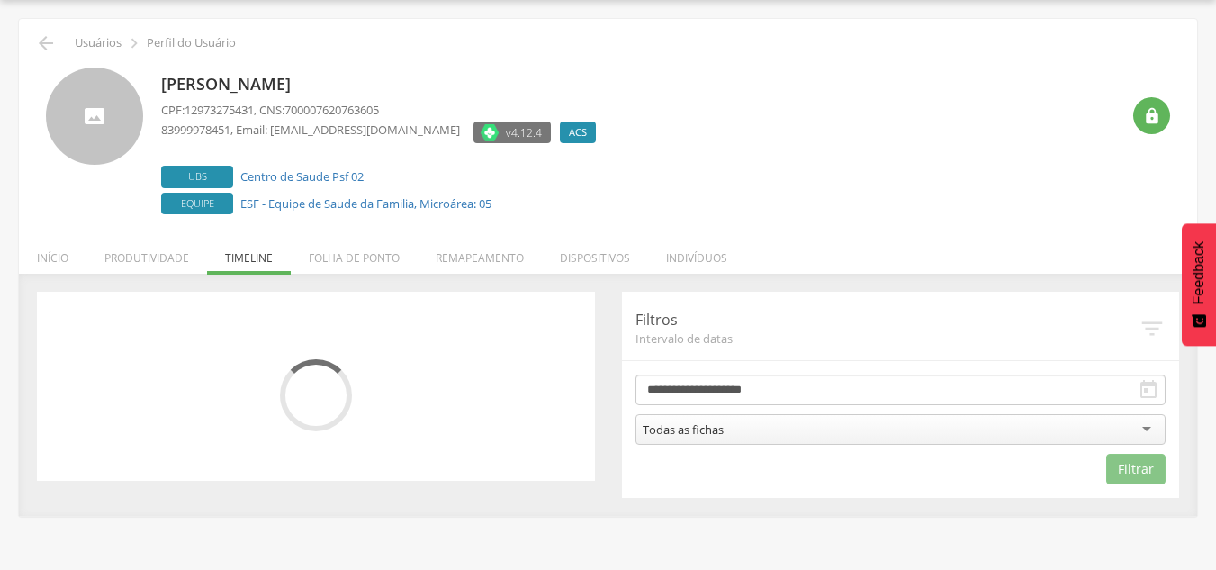
scroll to position [54, 0]
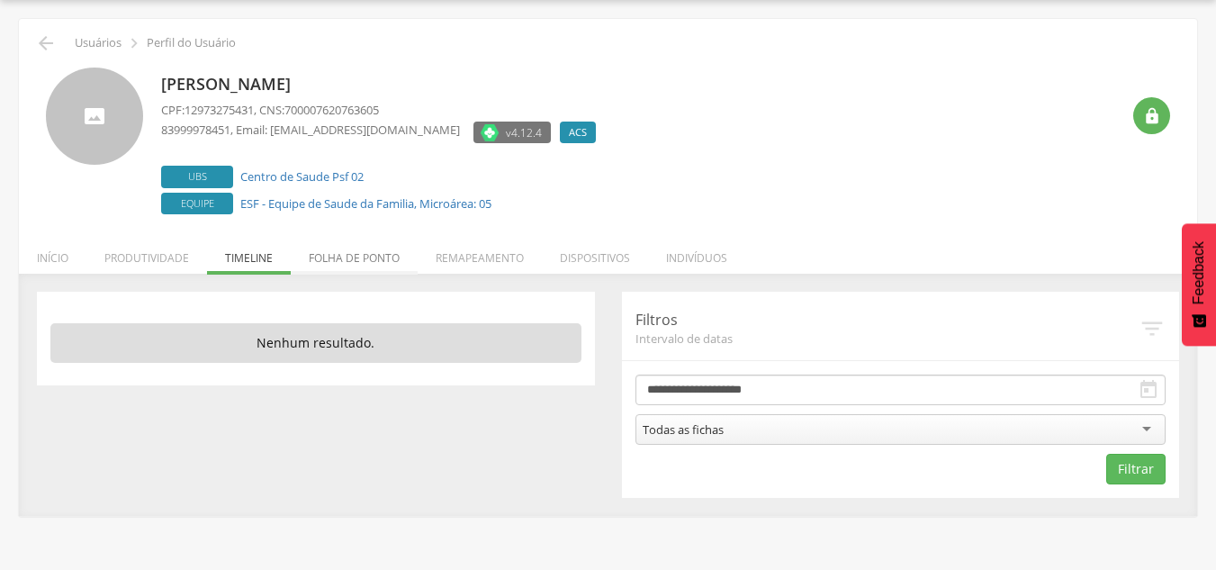
click at [333, 255] on li "Folha de ponto" at bounding box center [354, 253] width 127 height 42
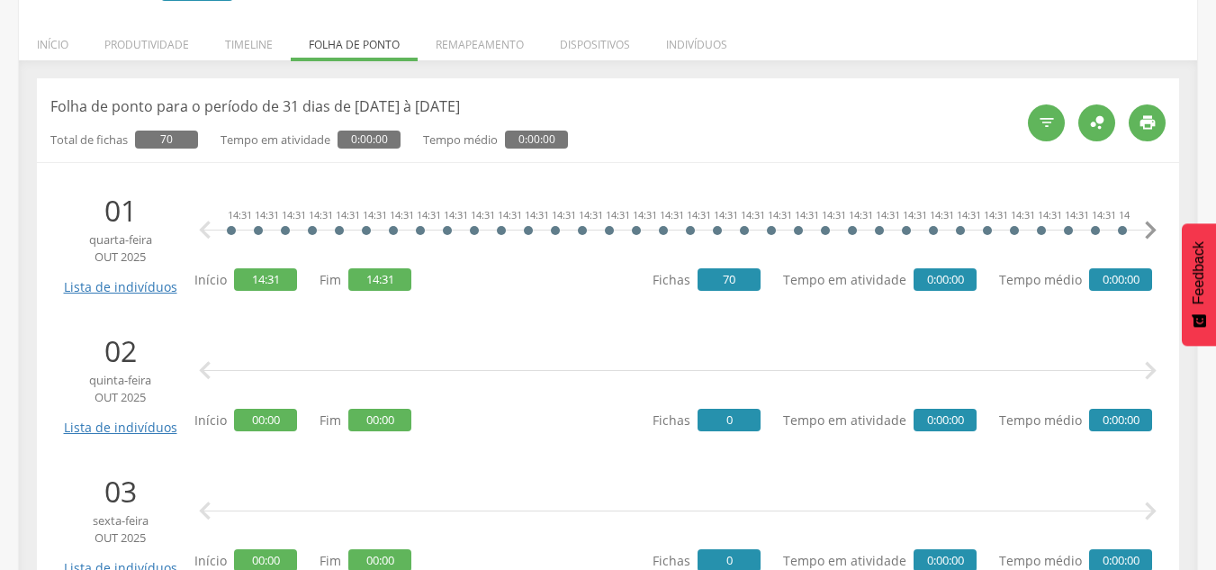
scroll to position [259, 0]
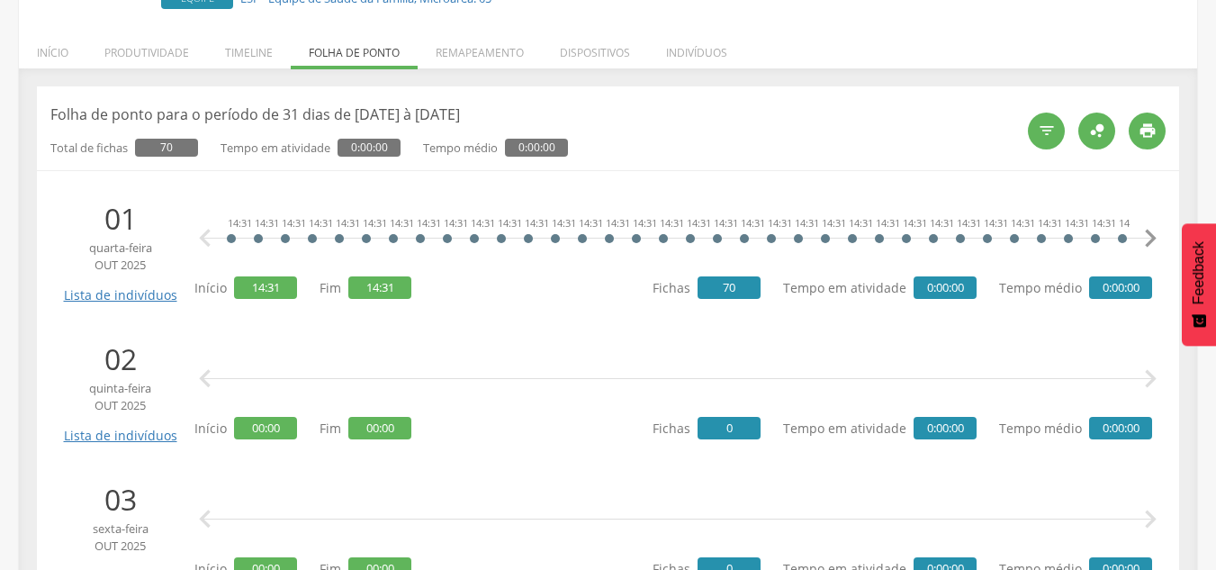
click at [1150, 235] on icon "" at bounding box center [1151, 239] width 36 height 36
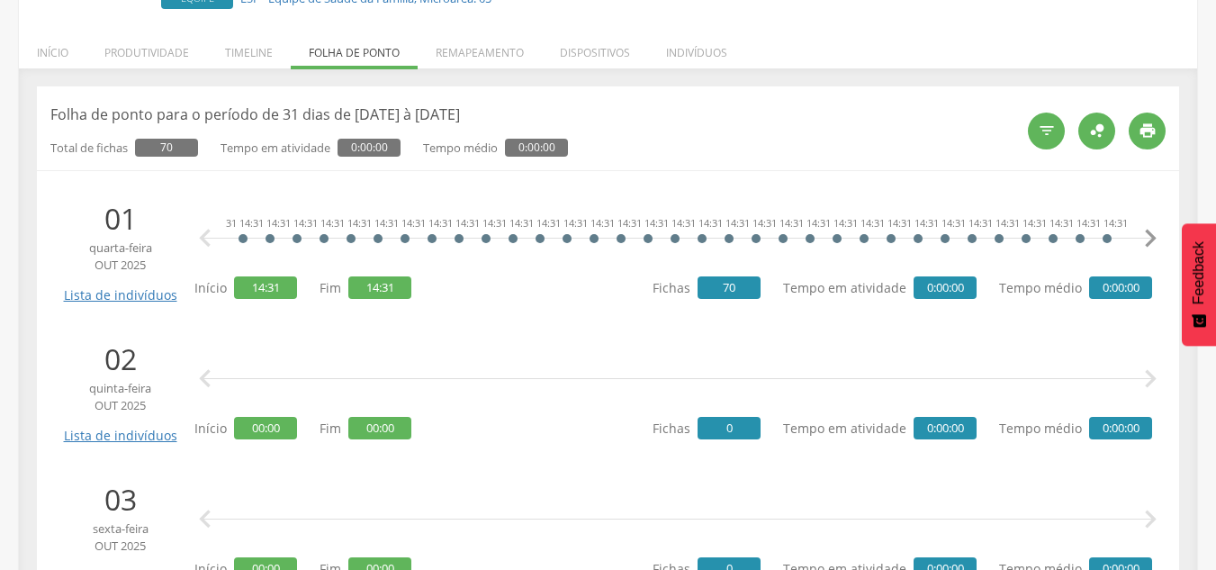
click at [1150, 235] on icon "" at bounding box center [1151, 239] width 36 height 36
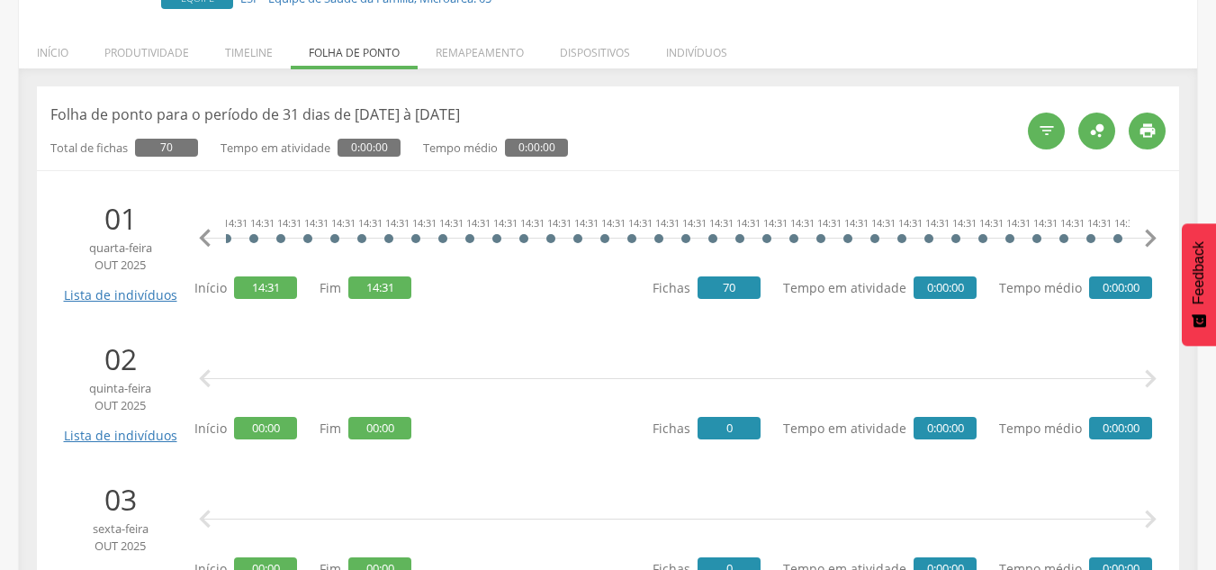
click at [1150, 235] on icon "" at bounding box center [1151, 239] width 36 height 36
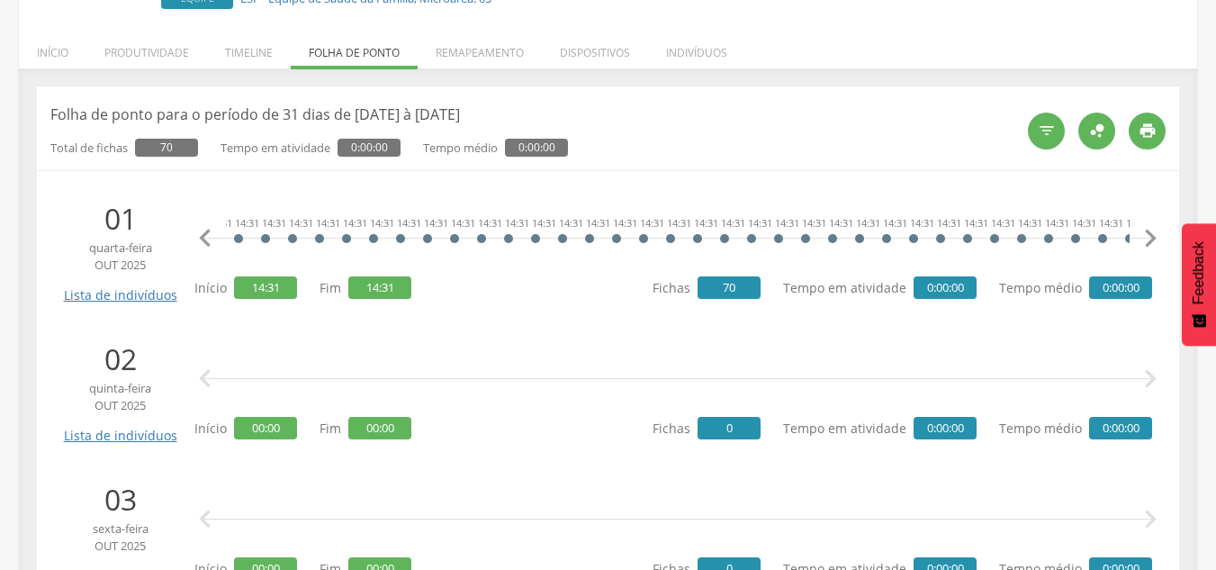
click at [1150, 235] on icon "" at bounding box center [1151, 239] width 36 height 36
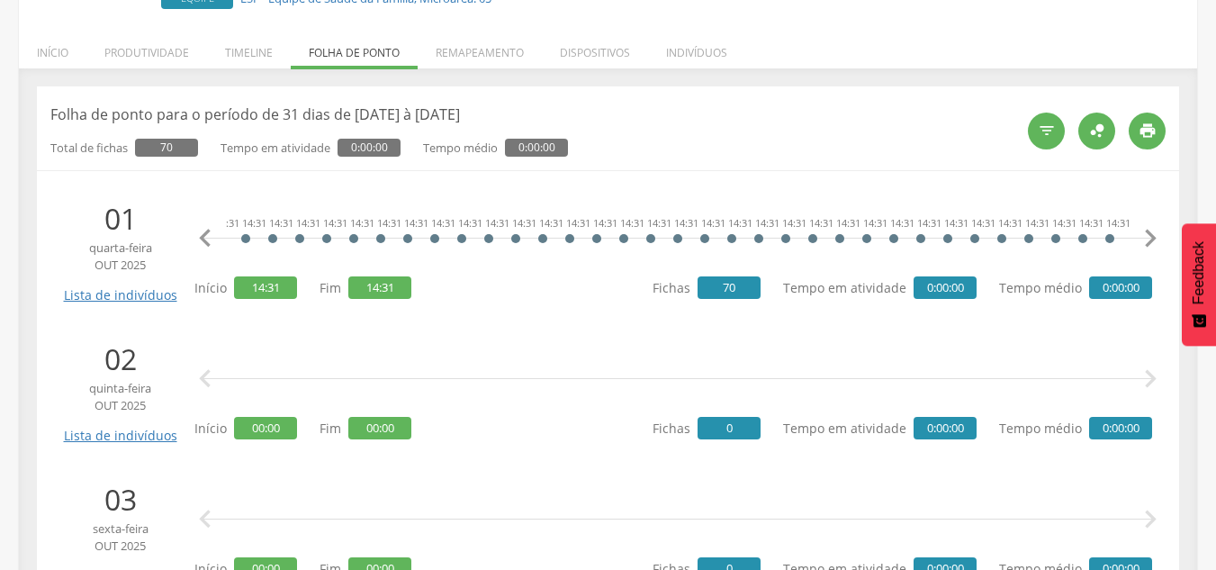
click at [1150, 235] on icon "" at bounding box center [1151, 239] width 36 height 36
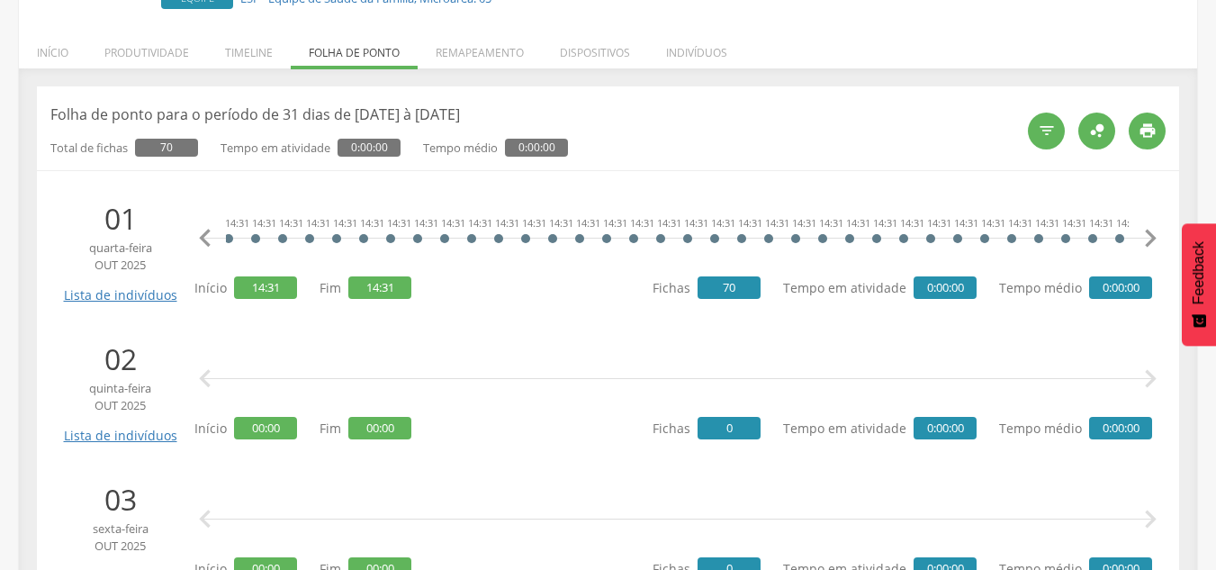
click at [1150, 235] on icon "" at bounding box center [1151, 239] width 36 height 36
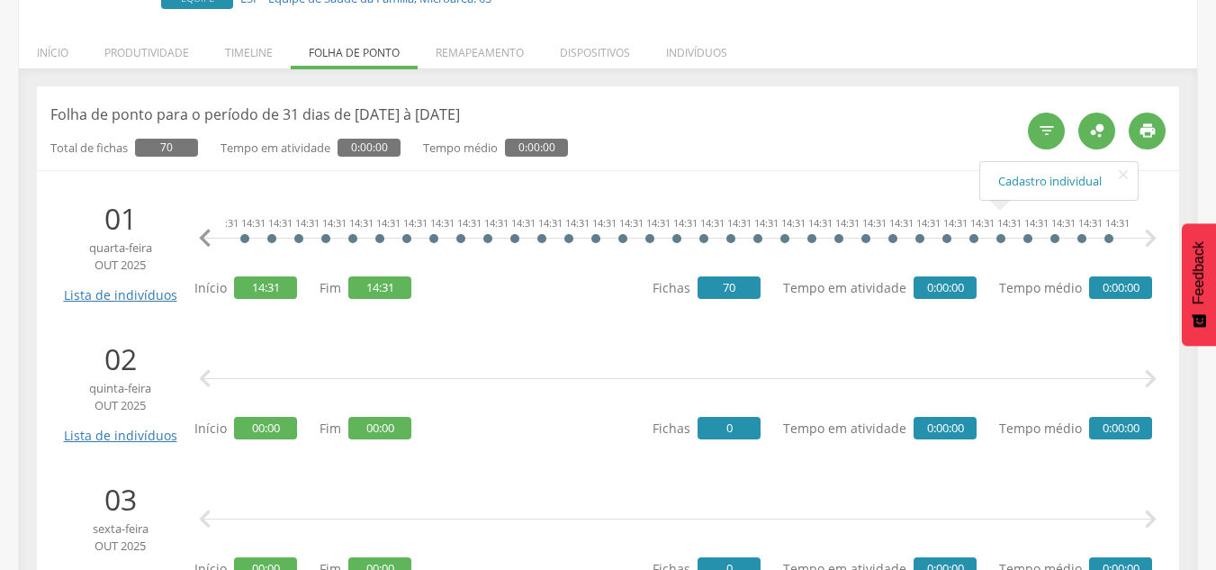
click at [996, 240] on div "14:31" at bounding box center [1001, 239] width 11 height 54
click at [1004, 182] on link "Cadastro individual" at bounding box center [1060, 181] width 122 height 23
click at [488, 239] on div "14:31" at bounding box center [488, 239] width 11 height 54
click at [508, 176] on link "Cadastro individual" at bounding box center [546, 181] width 122 height 23
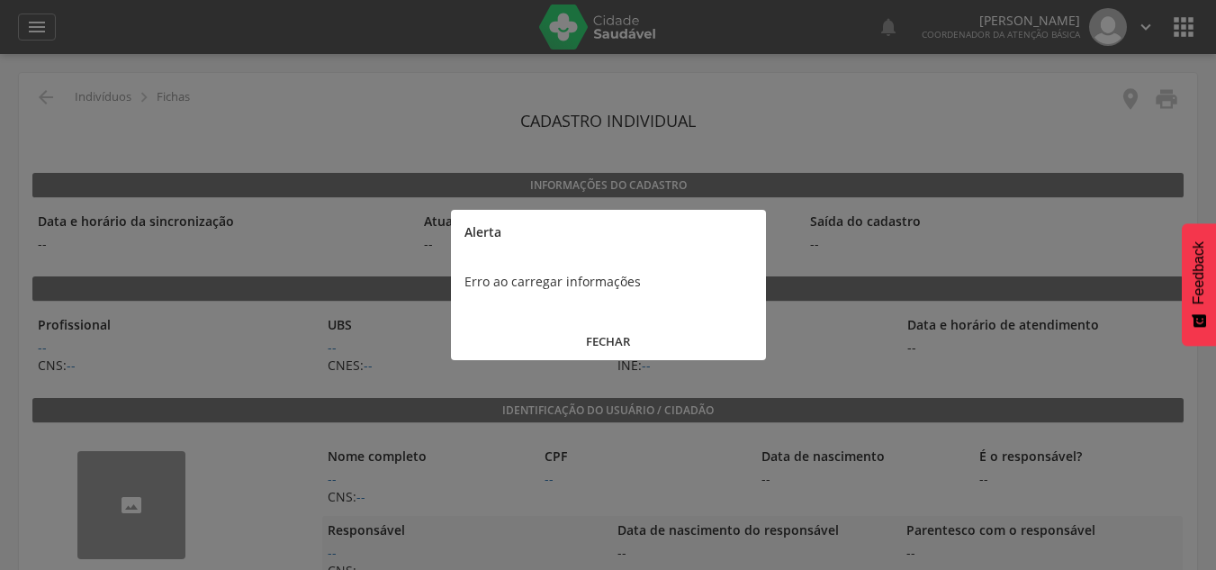
click at [608, 341] on button "FECHAR" at bounding box center [608, 341] width 315 height 39
click at [616, 348] on button "FECHAR" at bounding box center [608, 341] width 315 height 39
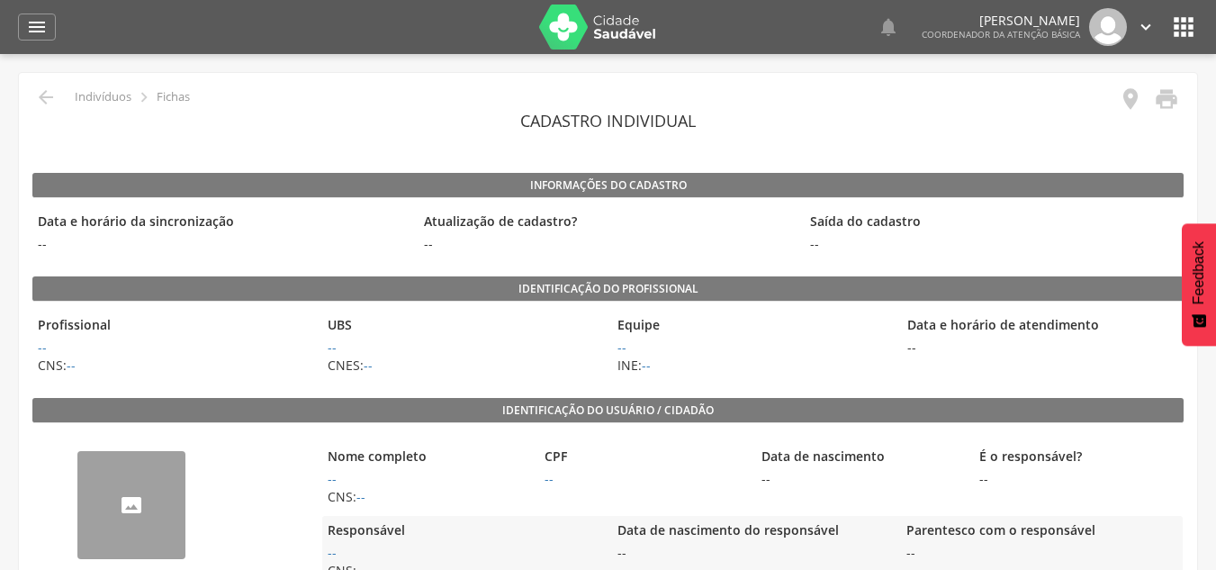
click at [1183, 27] on icon "" at bounding box center [1184, 27] width 29 height 29
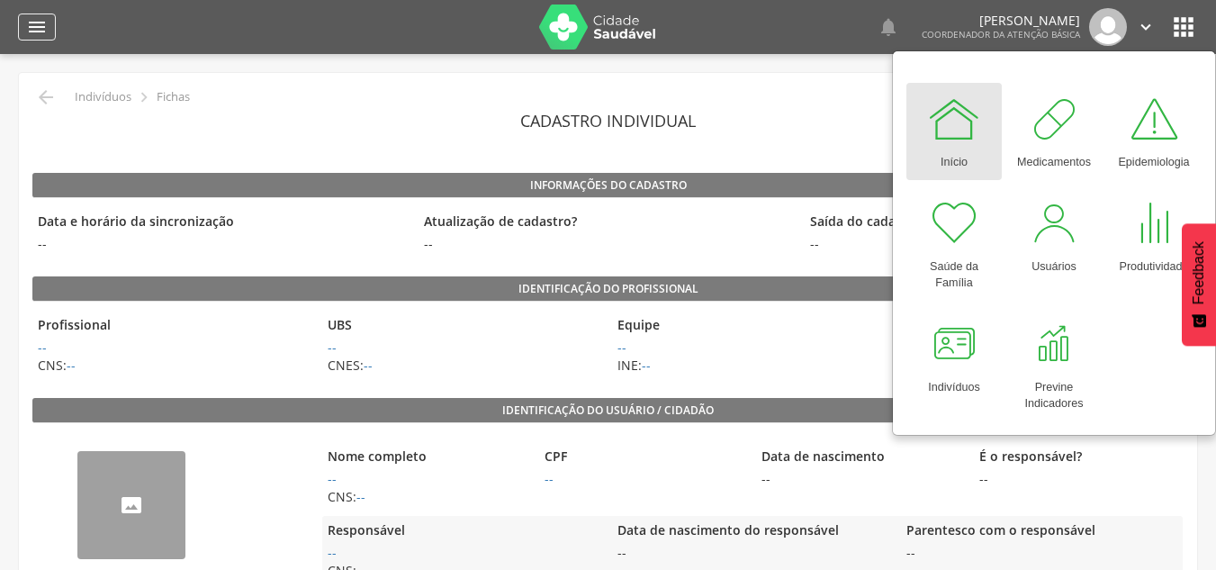
click at [36, 23] on icon "" at bounding box center [37, 27] width 22 height 22
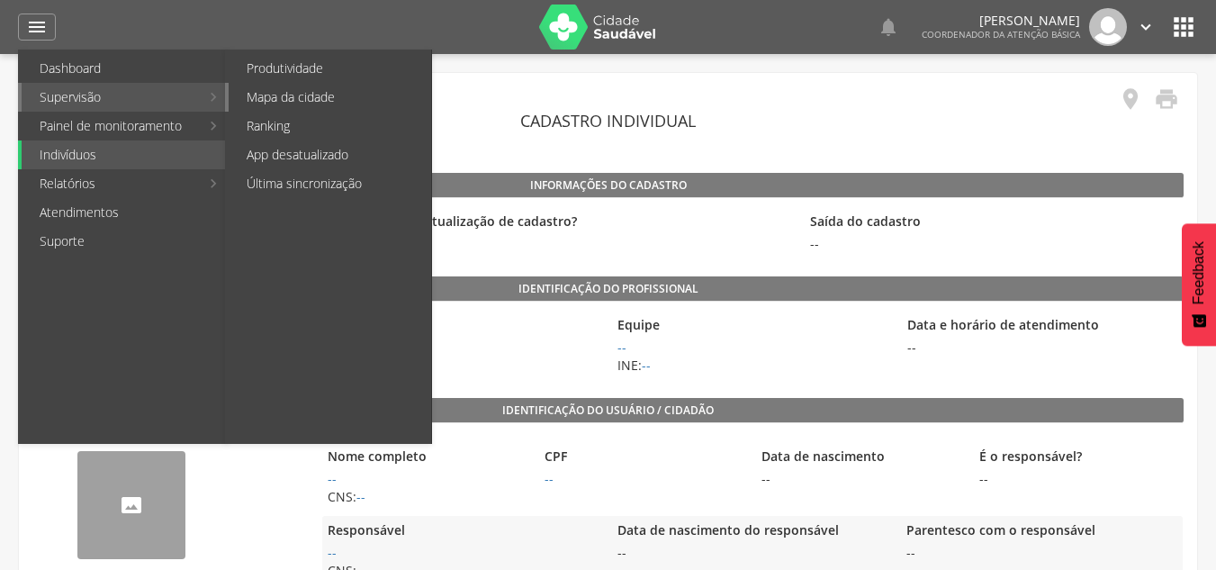
click at [312, 104] on link "Mapa da cidade" at bounding box center [330, 97] width 203 height 29
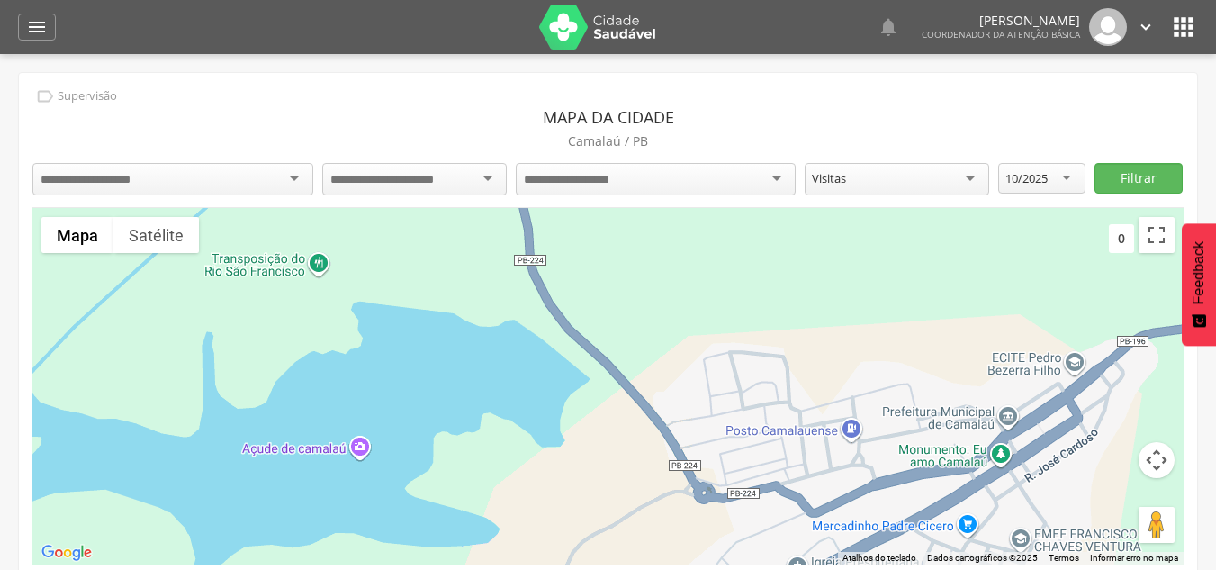
click at [242, 170] on div at bounding box center [172, 179] width 281 height 32
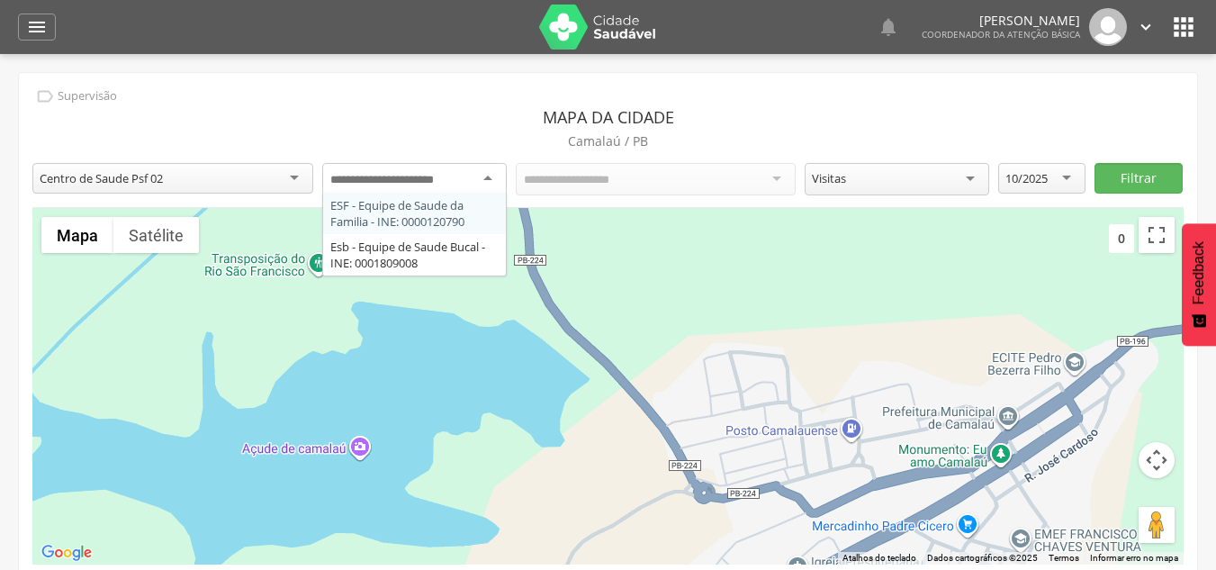
click at [406, 183] on input "select-one" at bounding box center [396, 180] width 133 height 16
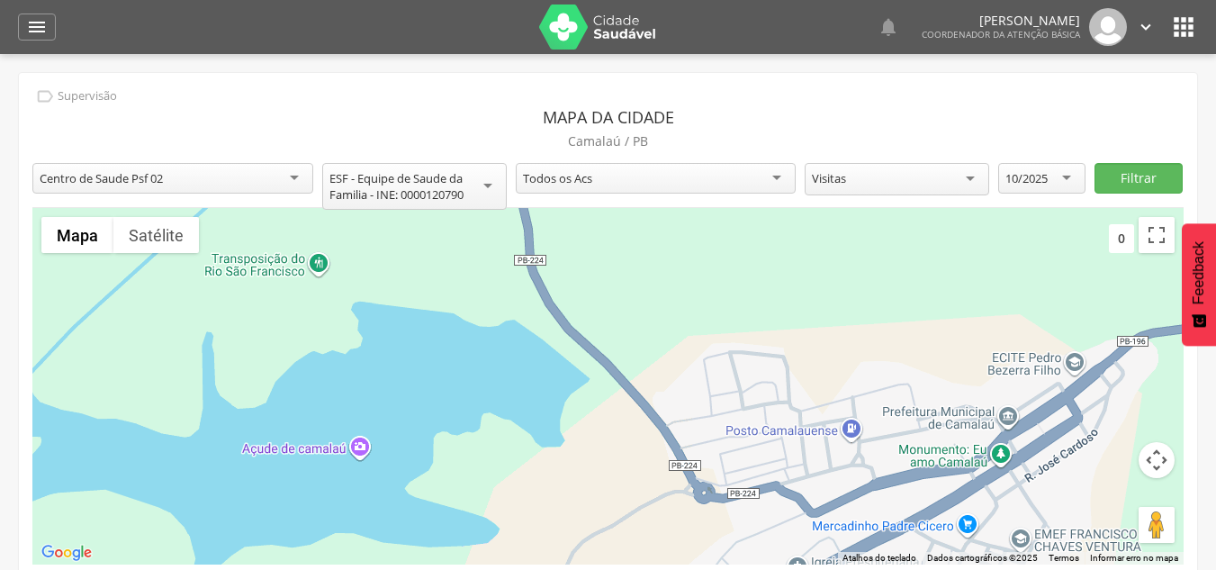
click at [607, 177] on div "Todos os Acs" at bounding box center [656, 178] width 281 height 31
click at [973, 172] on div "Visitas" at bounding box center [897, 179] width 185 height 32
click at [973, 172] on div "Visitas" at bounding box center [897, 178] width 185 height 31
click at [1138, 182] on button "Filtrar" at bounding box center [1138, 178] width 87 height 31
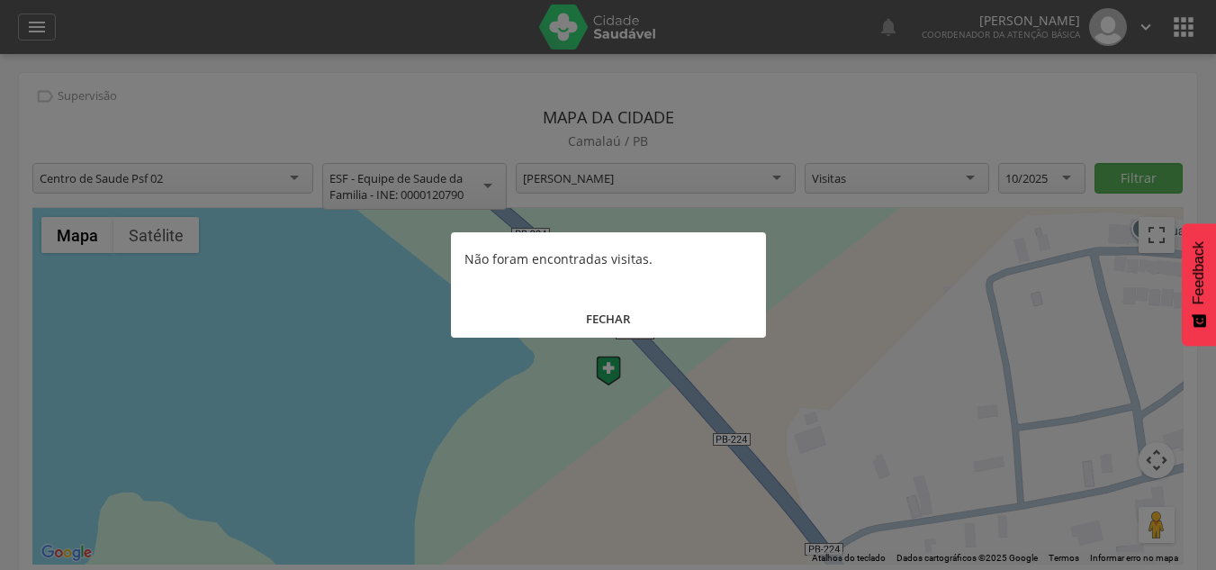
click at [619, 322] on button "FECHAR" at bounding box center [608, 319] width 315 height 39
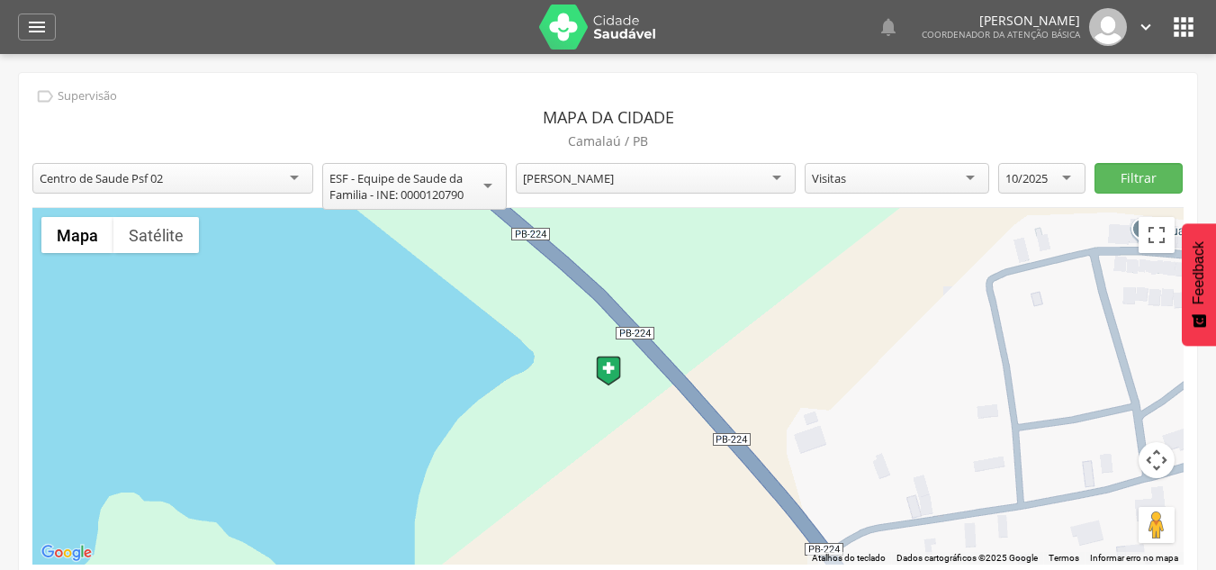
click at [922, 178] on div "Visitas" at bounding box center [897, 178] width 185 height 31
click at [1128, 175] on button "Filtrar" at bounding box center [1138, 178] width 87 height 31
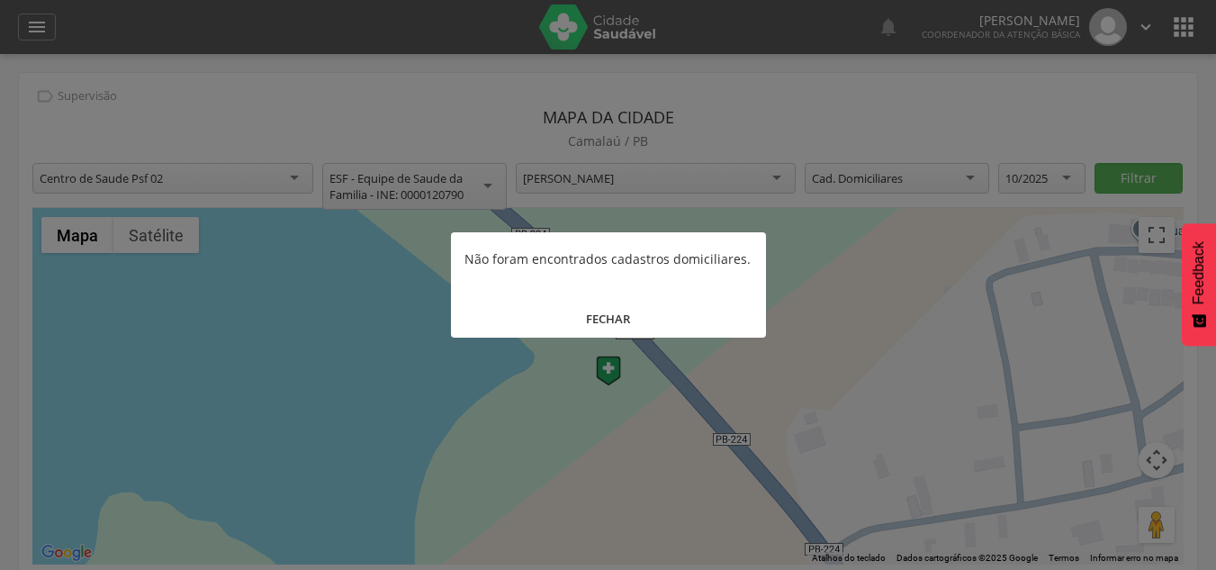
click at [583, 319] on button "FECHAR" at bounding box center [608, 319] width 315 height 39
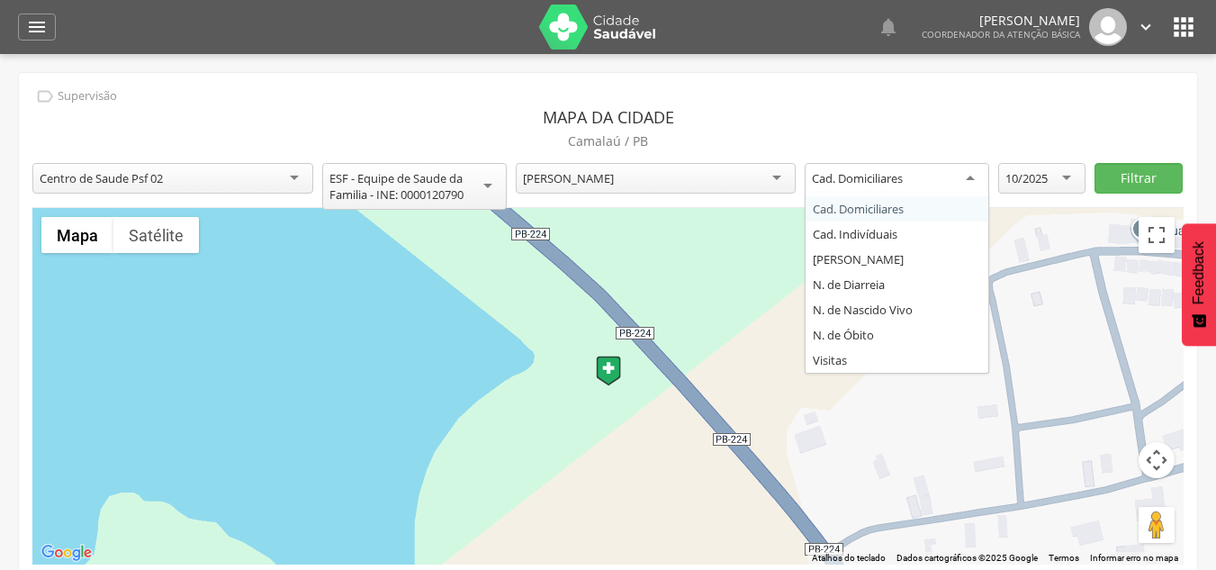
click at [941, 171] on div "Cad. Domiciliares" at bounding box center [897, 179] width 185 height 32
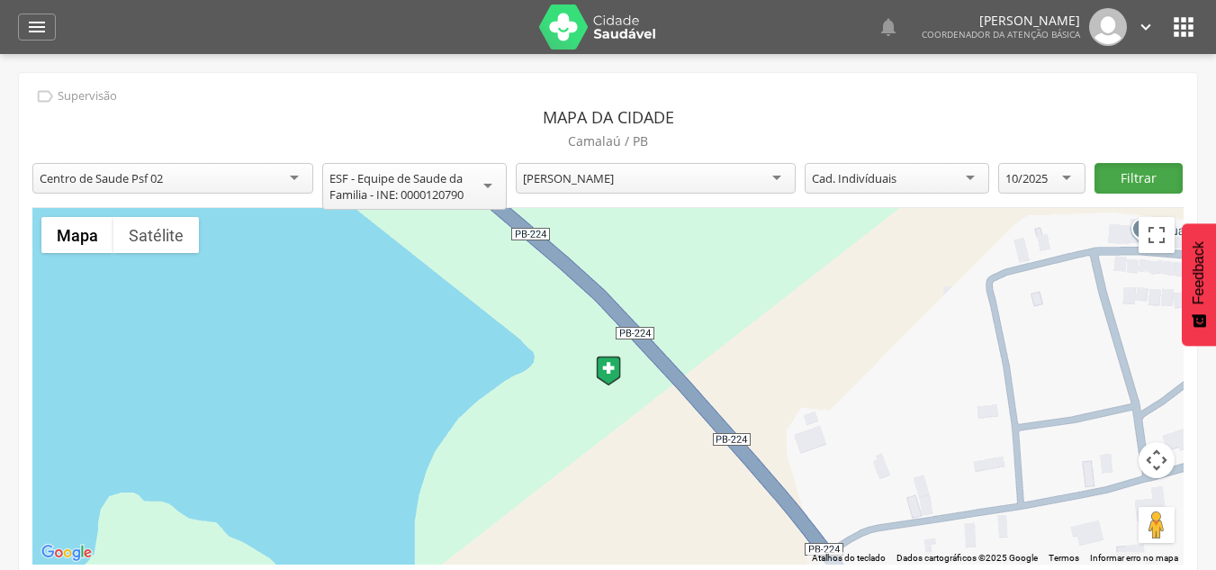
click at [1130, 176] on button "Filtrar" at bounding box center [1138, 178] width 87 height 31
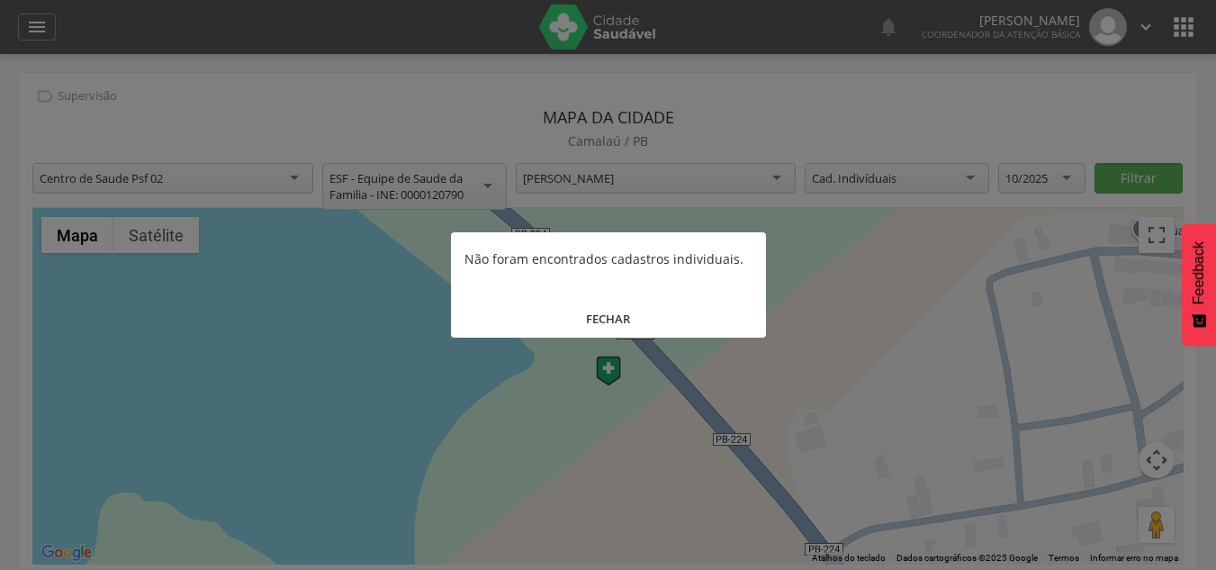
click at [909, 182] on div at bounding box center [608, 285] width 1216 height 570
click at [616, 319] on button "FECHAR" at bounding box center [608, 319] width 315 height 39
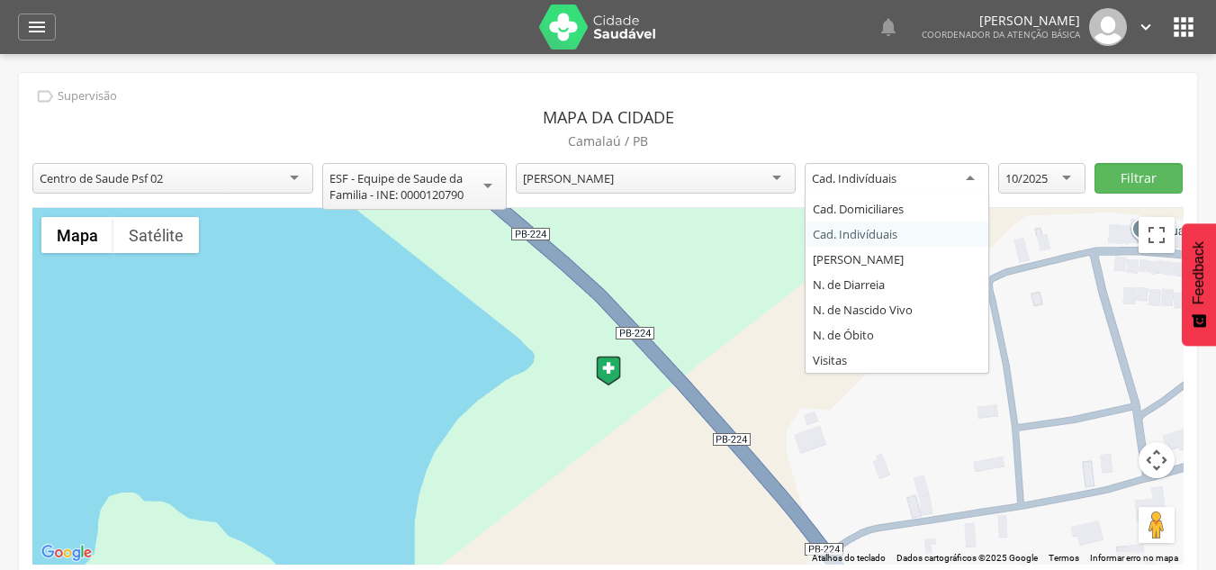
click at [878, 190] on div "Cad. Indivíduais" at bounding box center [897, 179] width 185 height 32
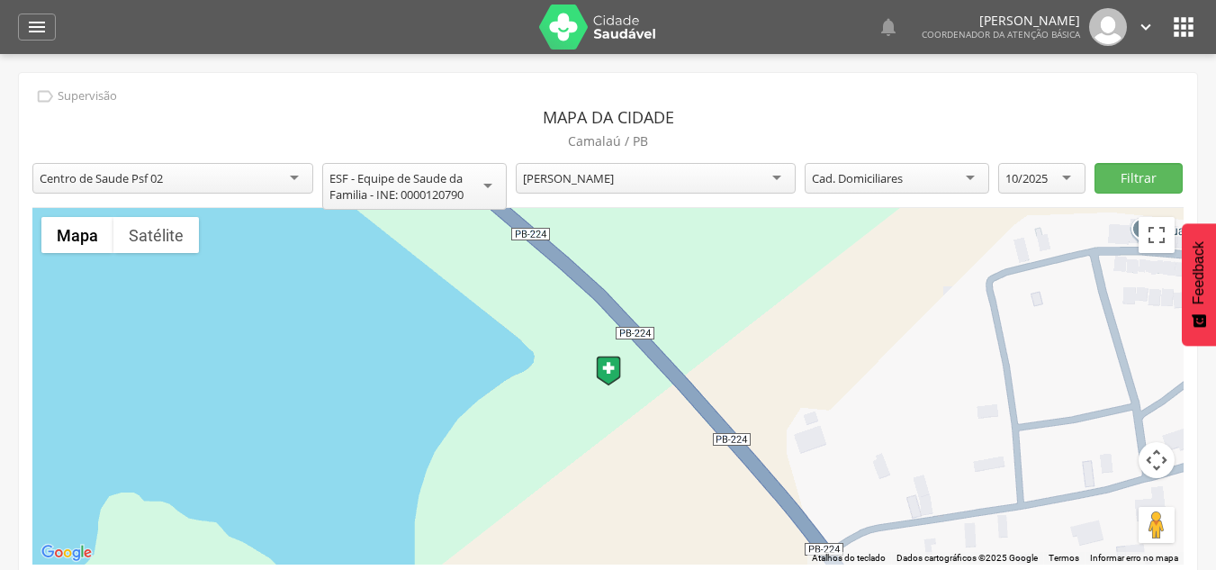
click at [780, 290] on div at bounding box center [608, 386] width 1152 height 357
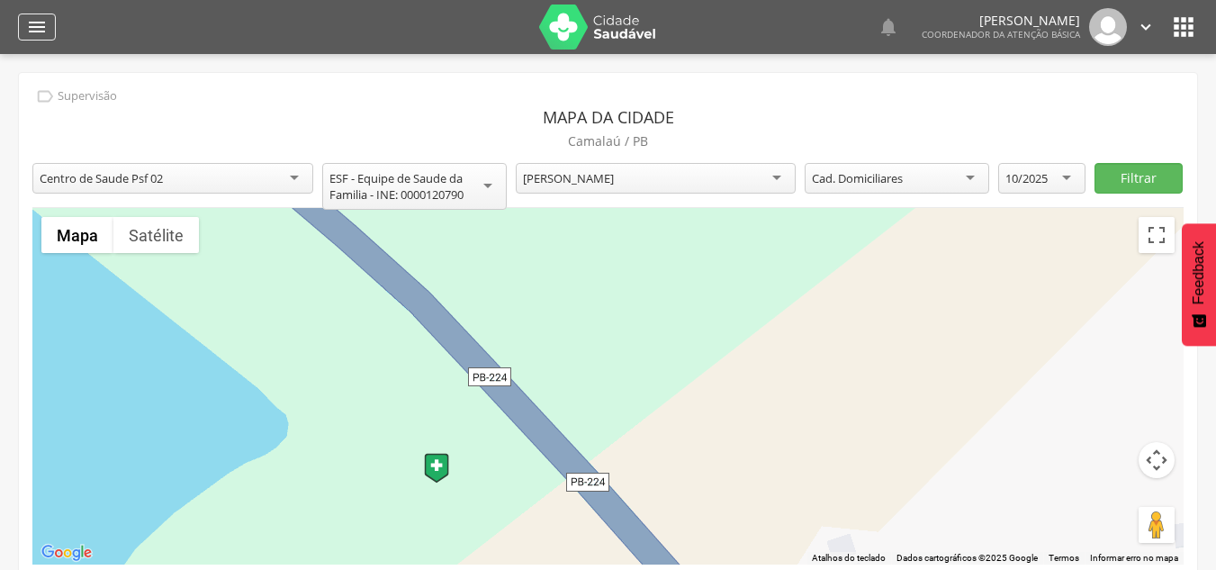
click at [38, 14] on div "" at bounding box center [37, 27] width 38 height 27
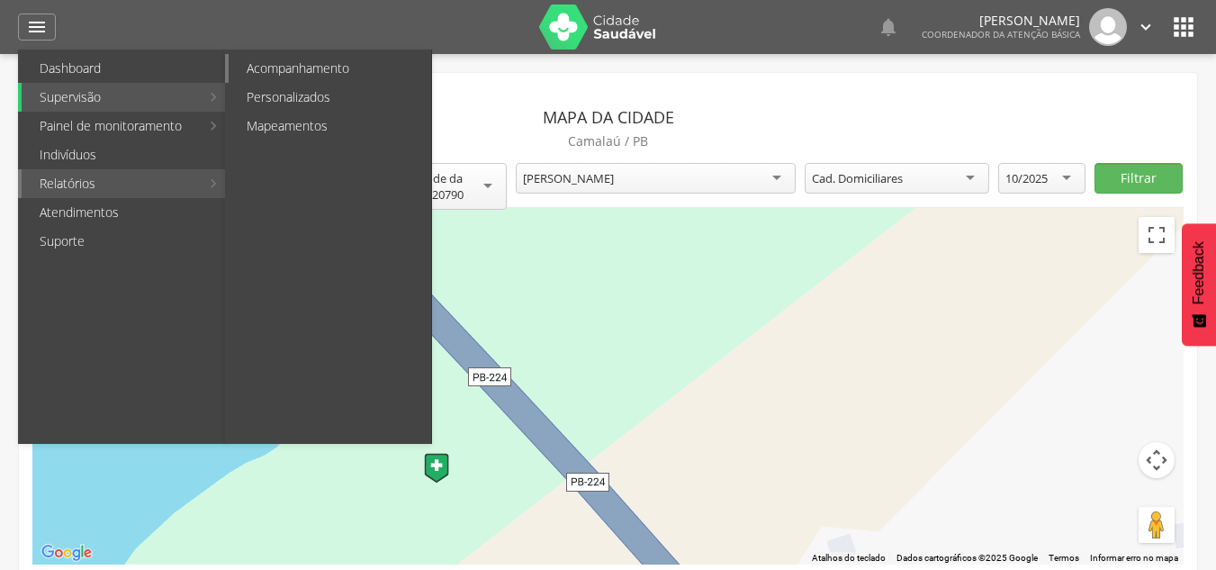
click at [360, 65] on link "Acompanhamento" at bounding box center [330, 68] width 203 height 29
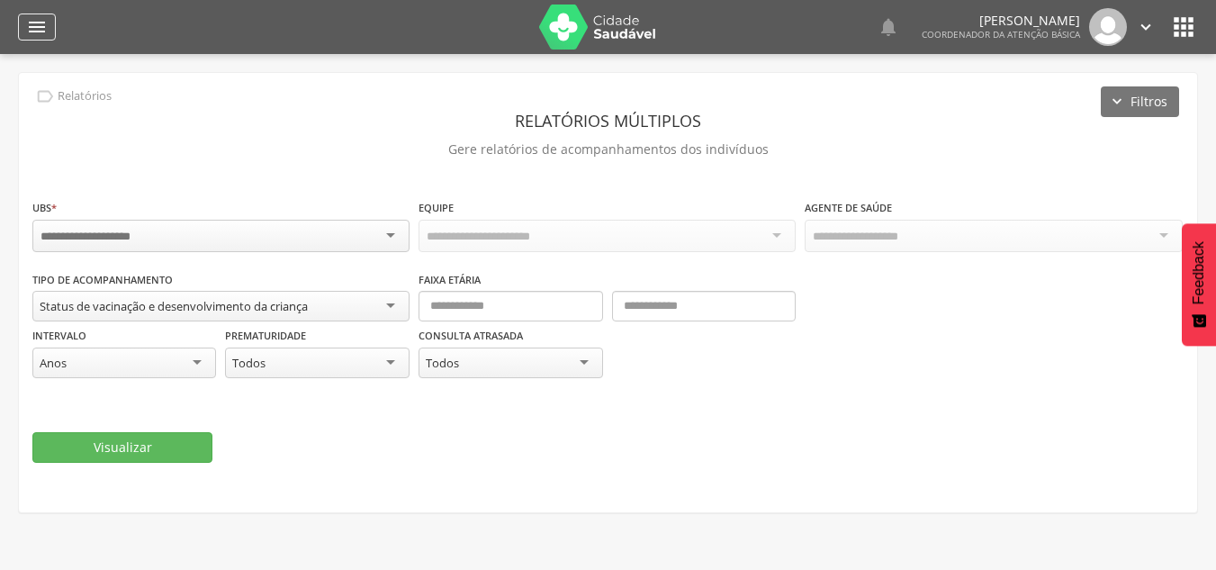
click at [21, 29] on div "" at bounding box center [37, 27] width 38 height 27
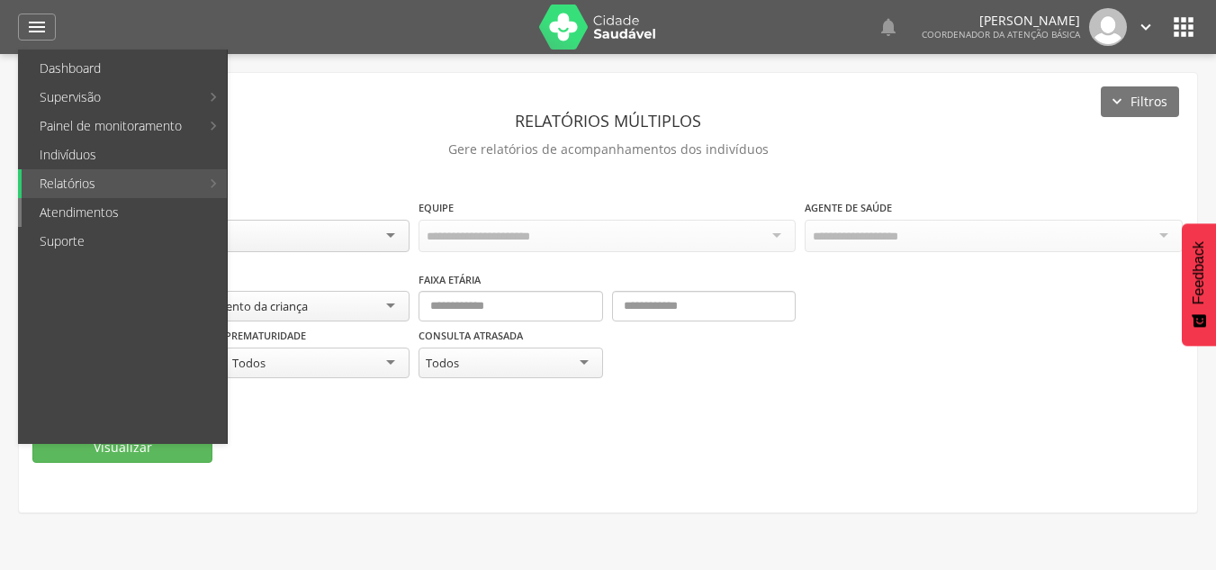
click at [58, 212] on link "Atendimentos" at bounding box center [124, 212] width 205 height 29
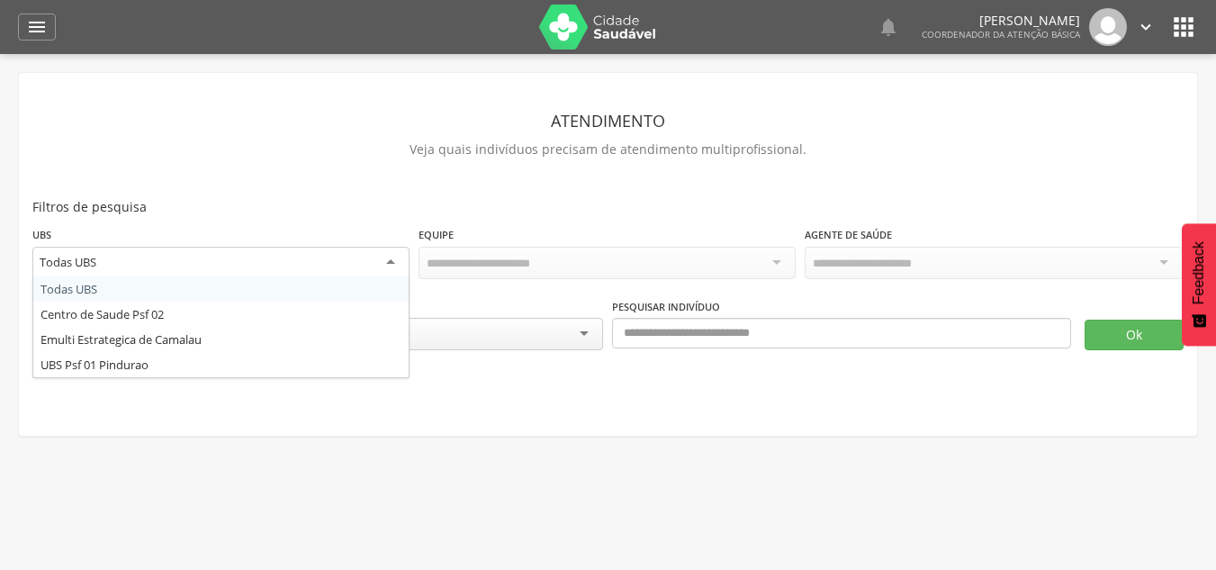
click at [281, 267] on div "Todas UBS" at bounding box center [220, 263] width 377 height 32
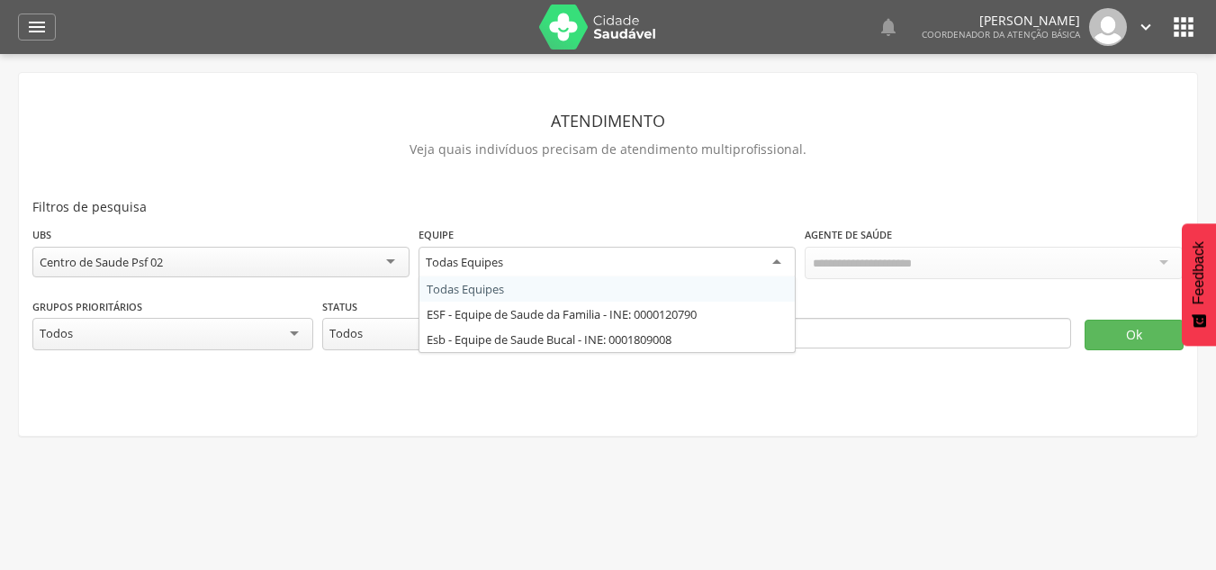
click at [515, 267] on div "Todas Equipes" at bounding box center [607, 263] width 377 height 32
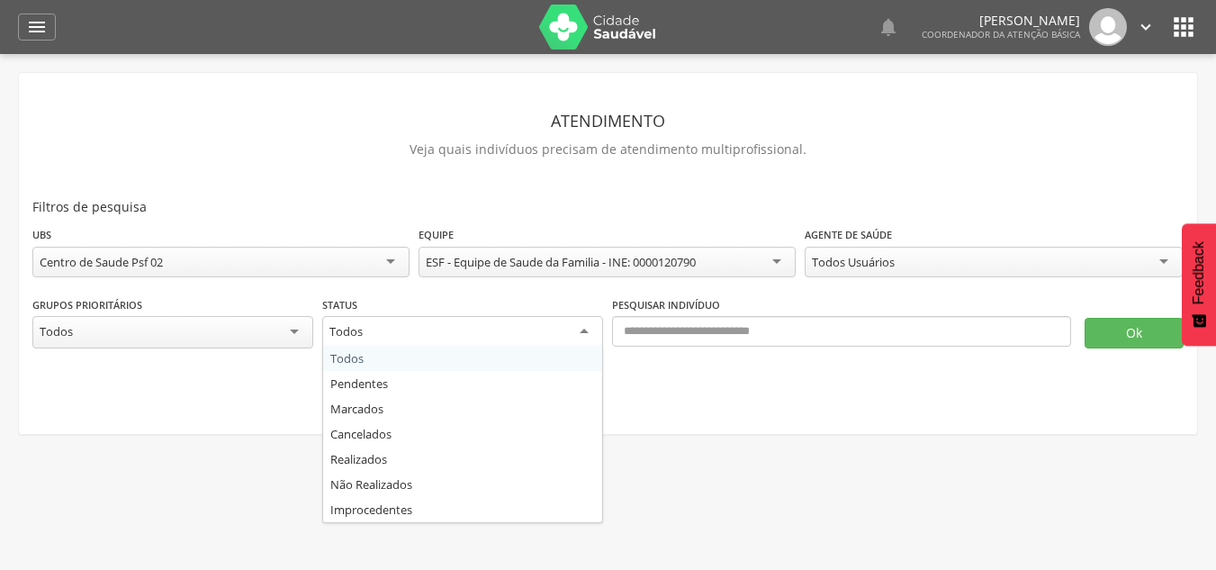
click at [455, 330] on div "Todos" at bounding box center [462, 332] width 281 height 32
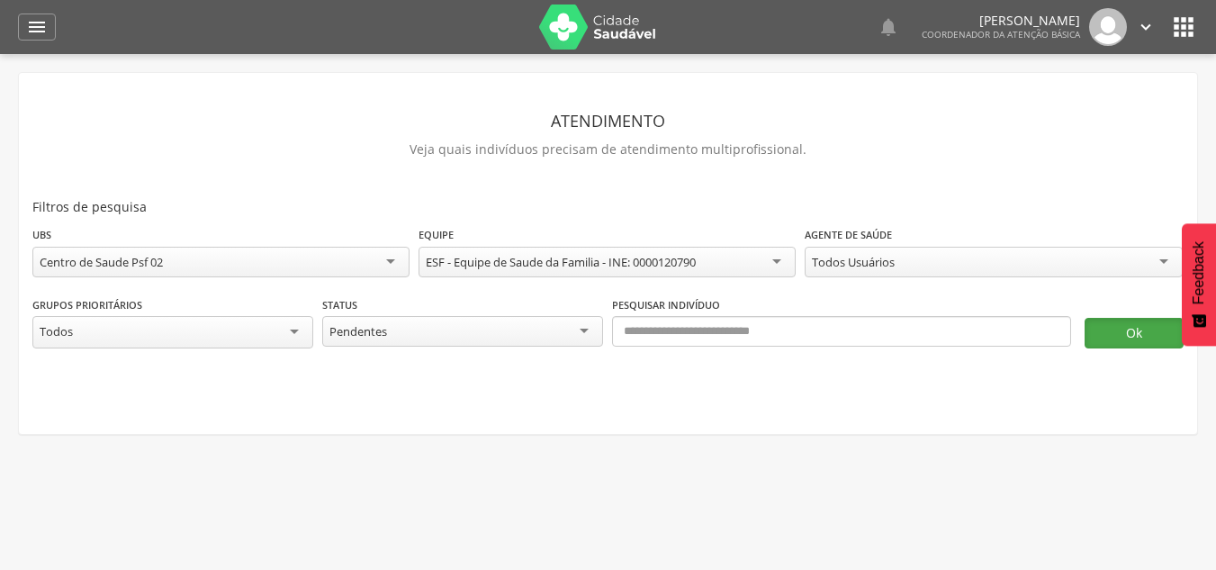
click at [1147, 325] on button "Ok" at bounding box center [1134, 333] width 99 height 31
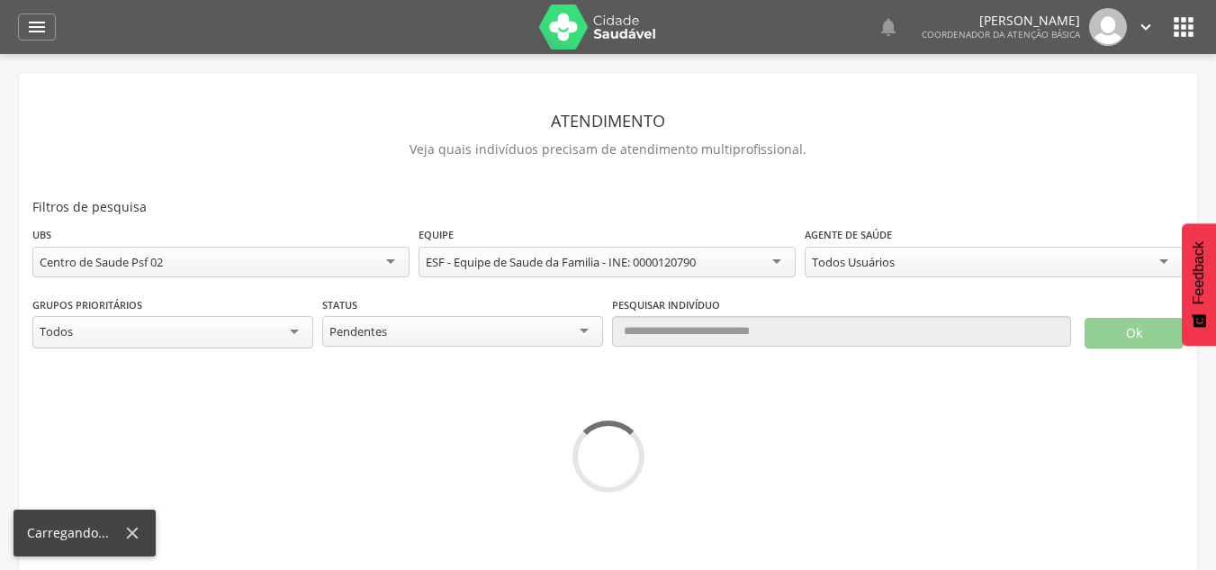
scroll to position [54, 0]
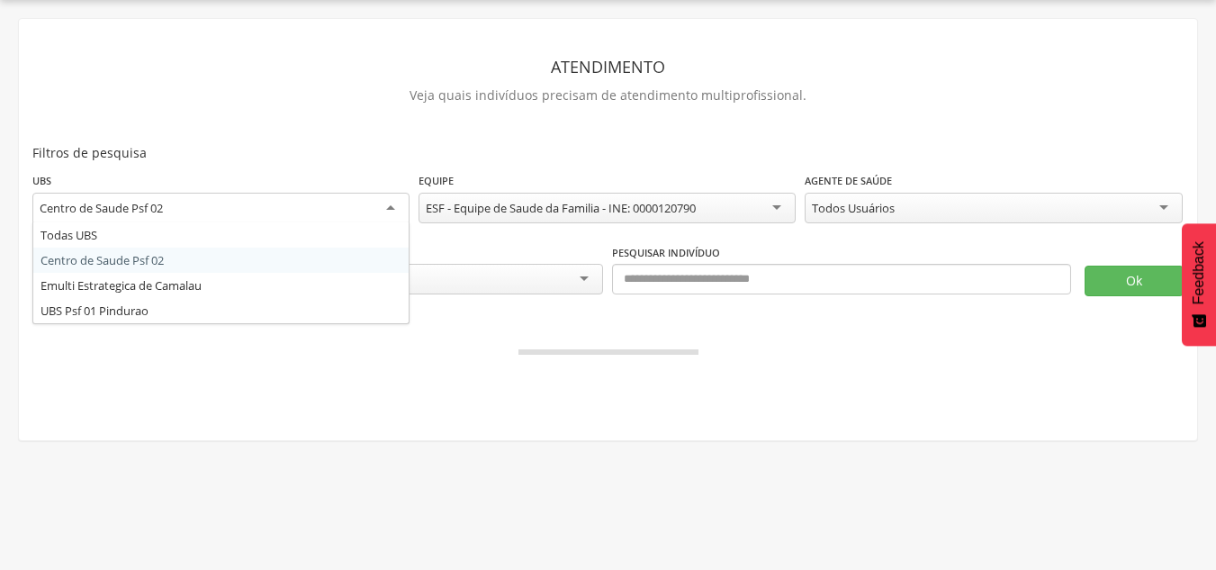
click at [374, 203] on div "Centro de Saude Psf 02" at bounding box center [220, 209] width 377 height 32
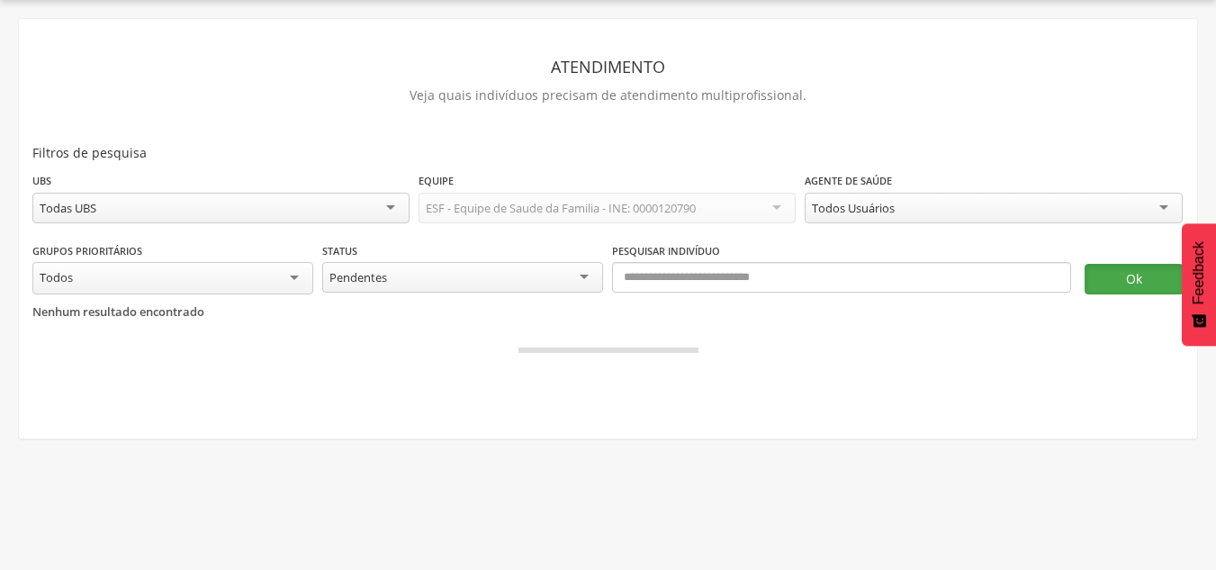
click at [1127, 286] on button "Ok" at bounding box center [1134, 279] width 99 height 31
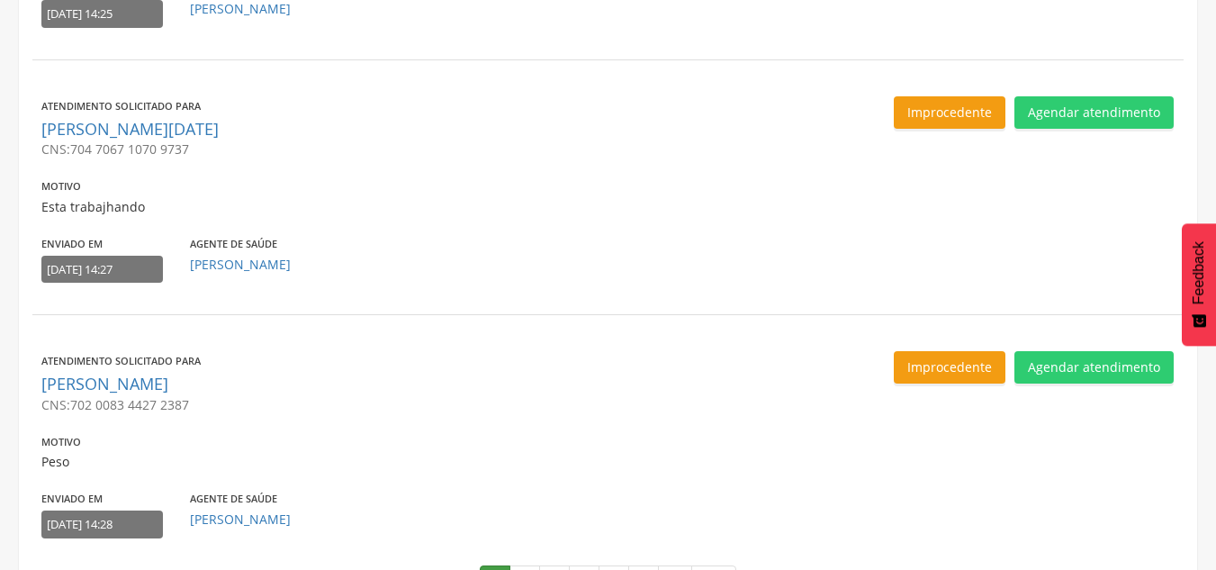
scroll to position [2444, 0]
